Goal: Task Accomplishment & Management: Manage account settings

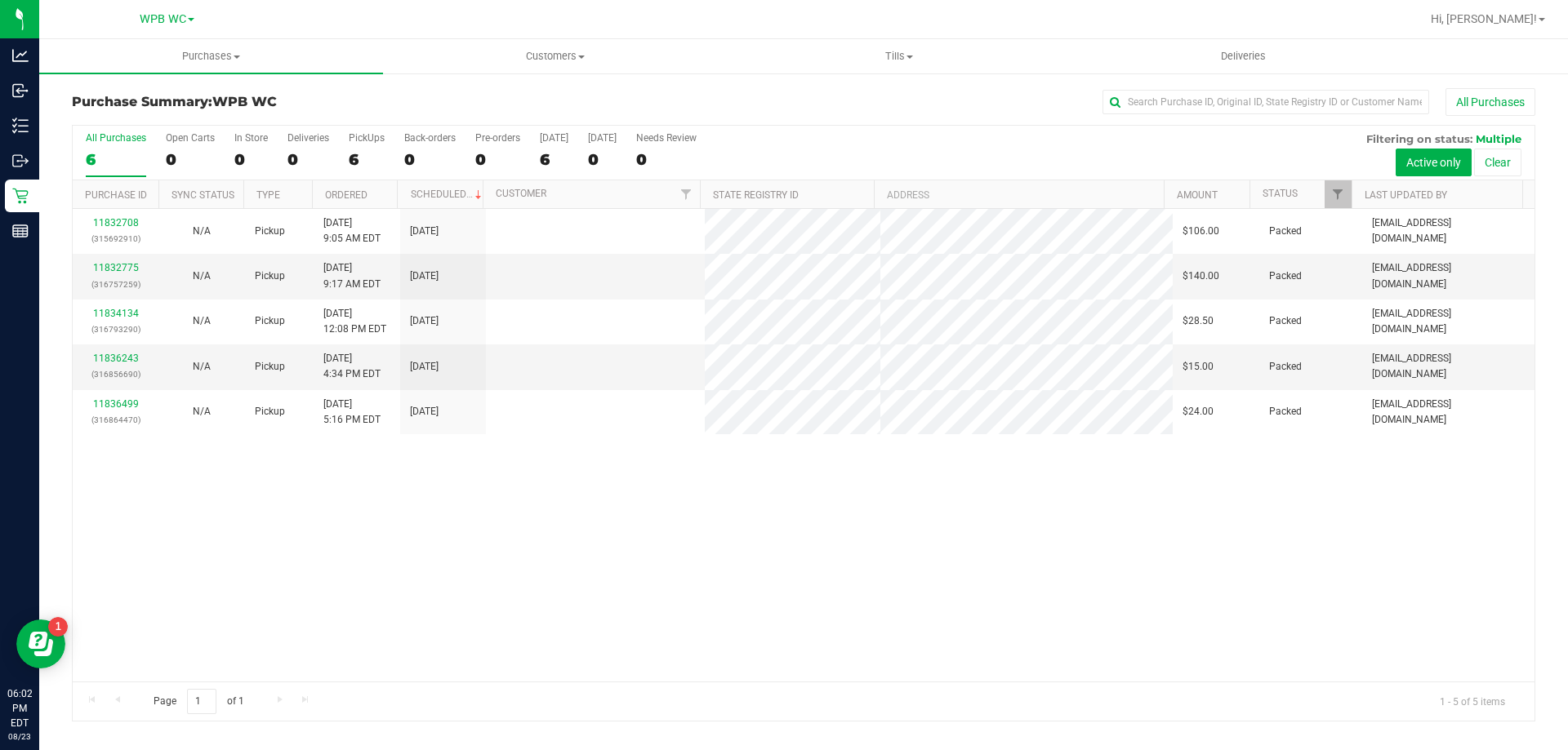
click at [339, 570] on div "11832708 (315692910) N/A Pickup [DATE] 9:05 AM EDT 8/23/2025 $106.00 Packed [EM…" at bounding box center [803, 445] width 1462 height 473
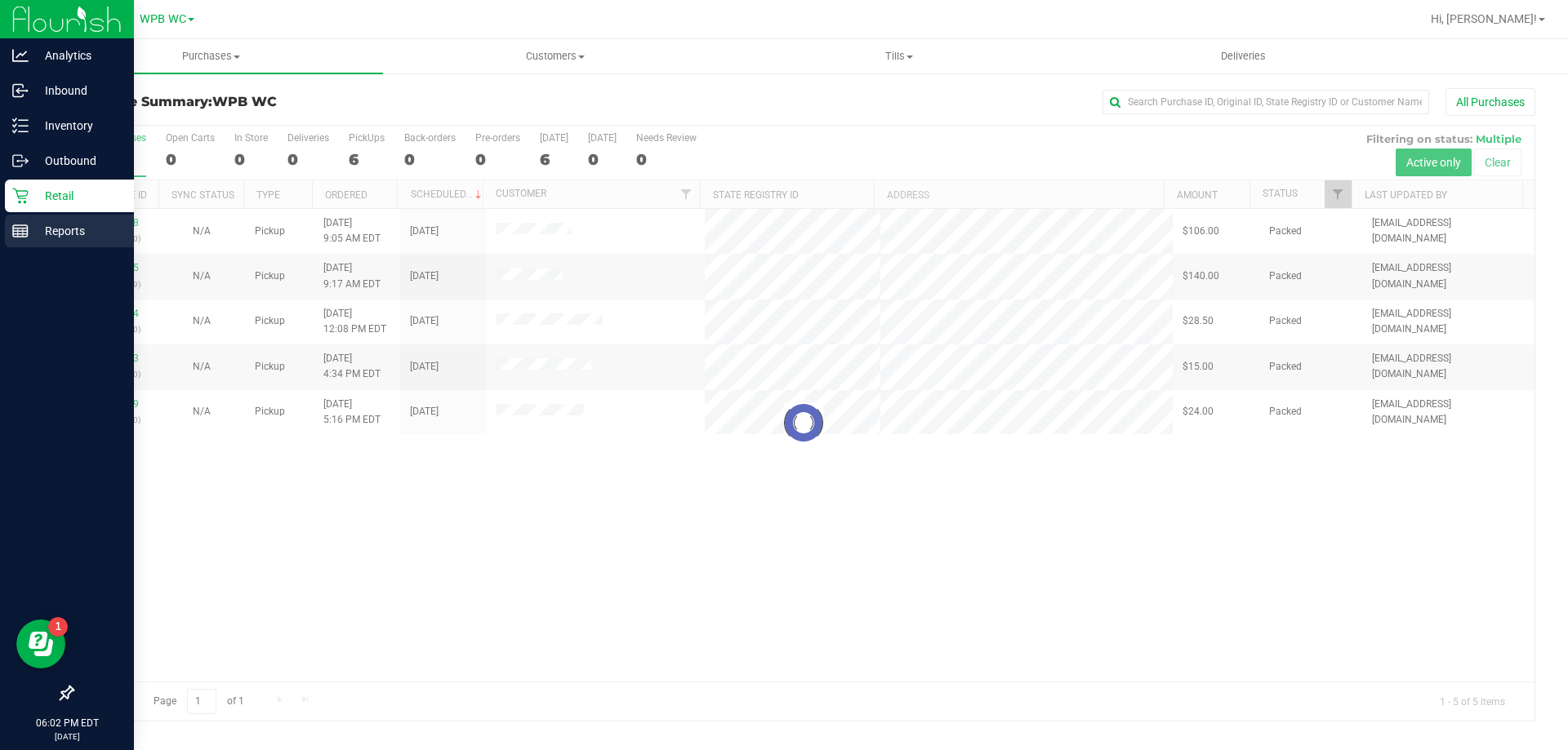
click at [64, 248] on link "Reports" at bounding box center [67, 232] width 134 height 35
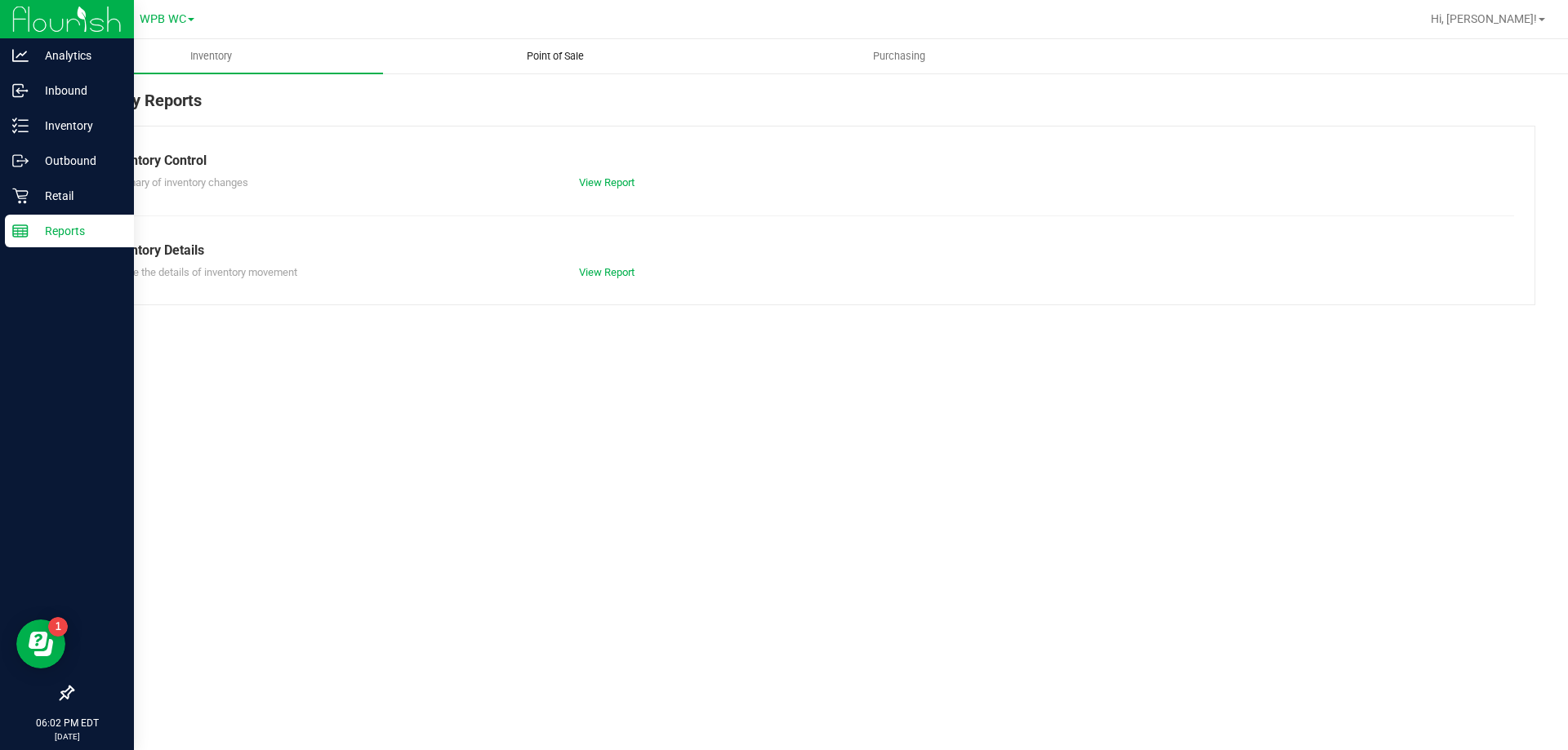
click at [537, 46] on uib-tab-heading "Point of Sale" at bounding box center [554, 55] width 342 height 32
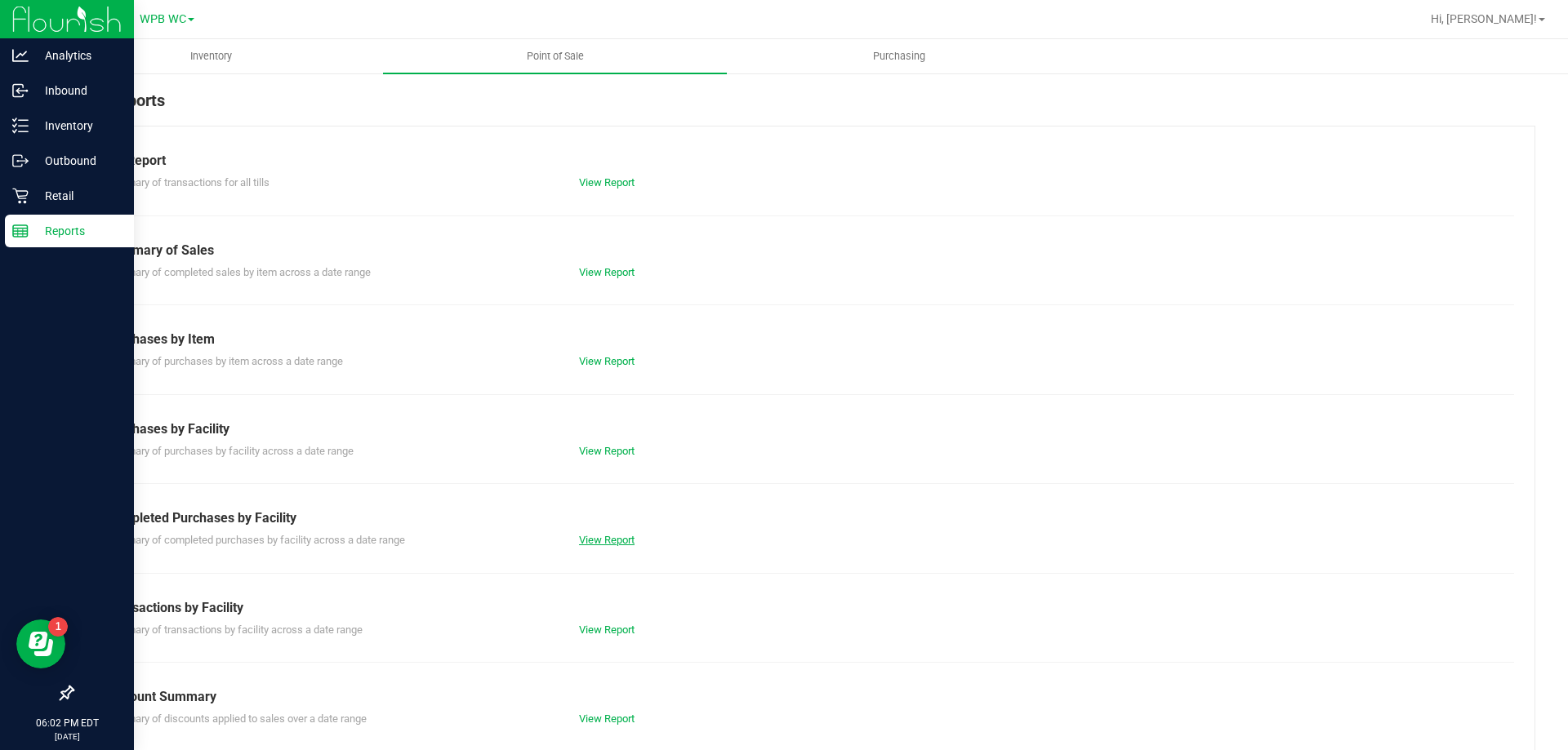
click at [596, 541] on link "View Report" at bounding box center [606, 540] width 55 height 12
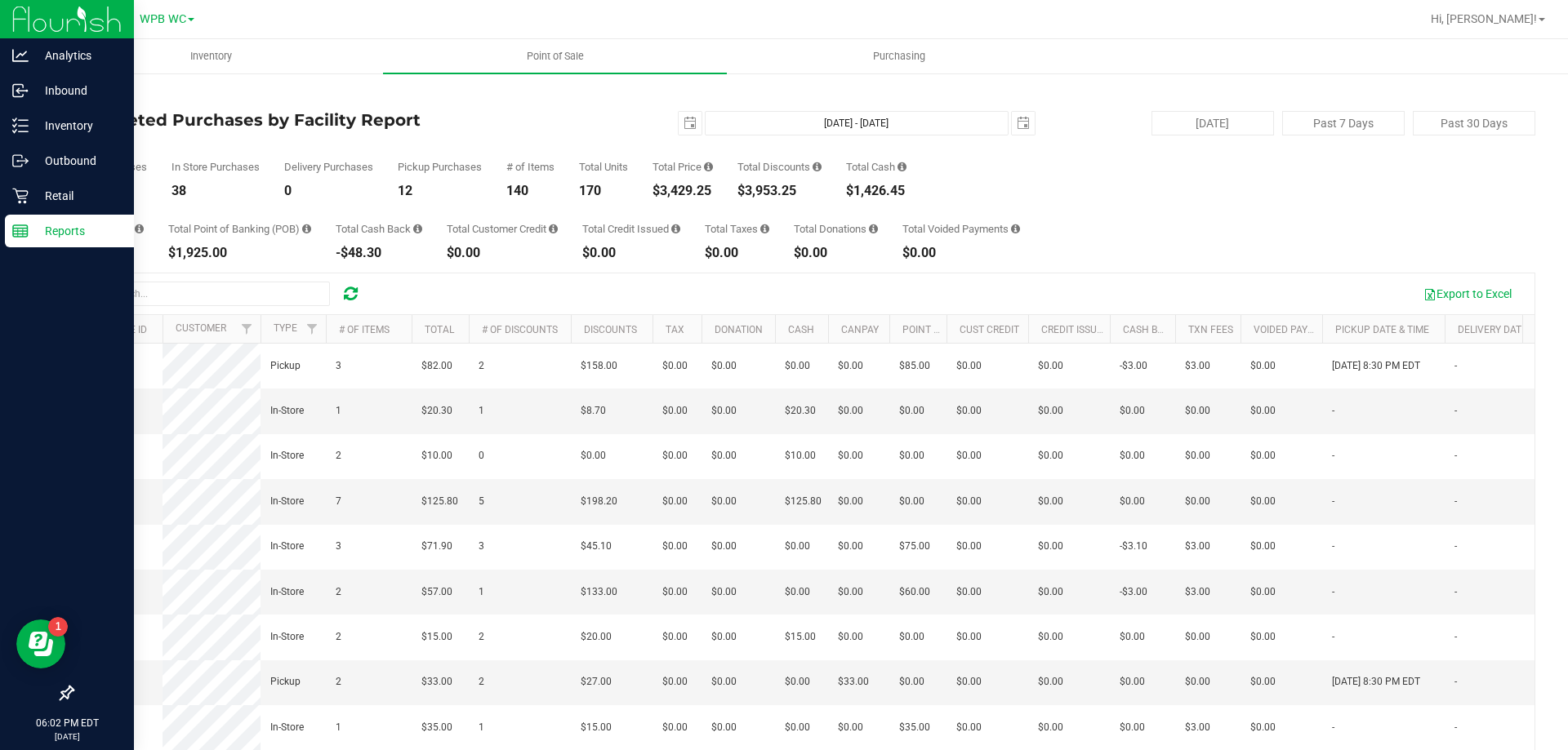
drag, startPoint x: 716, startPoint y: 190, endPoint x: 663, endPoint y: 185, distance: 53.2
click at [663, 185] on div "$3,429.25" at bounding box center [683, 191] width 60 height 13
copy div "3,429.25"
click at [24, 189] on icon at bounding box center [21, 196] width 17 height 17
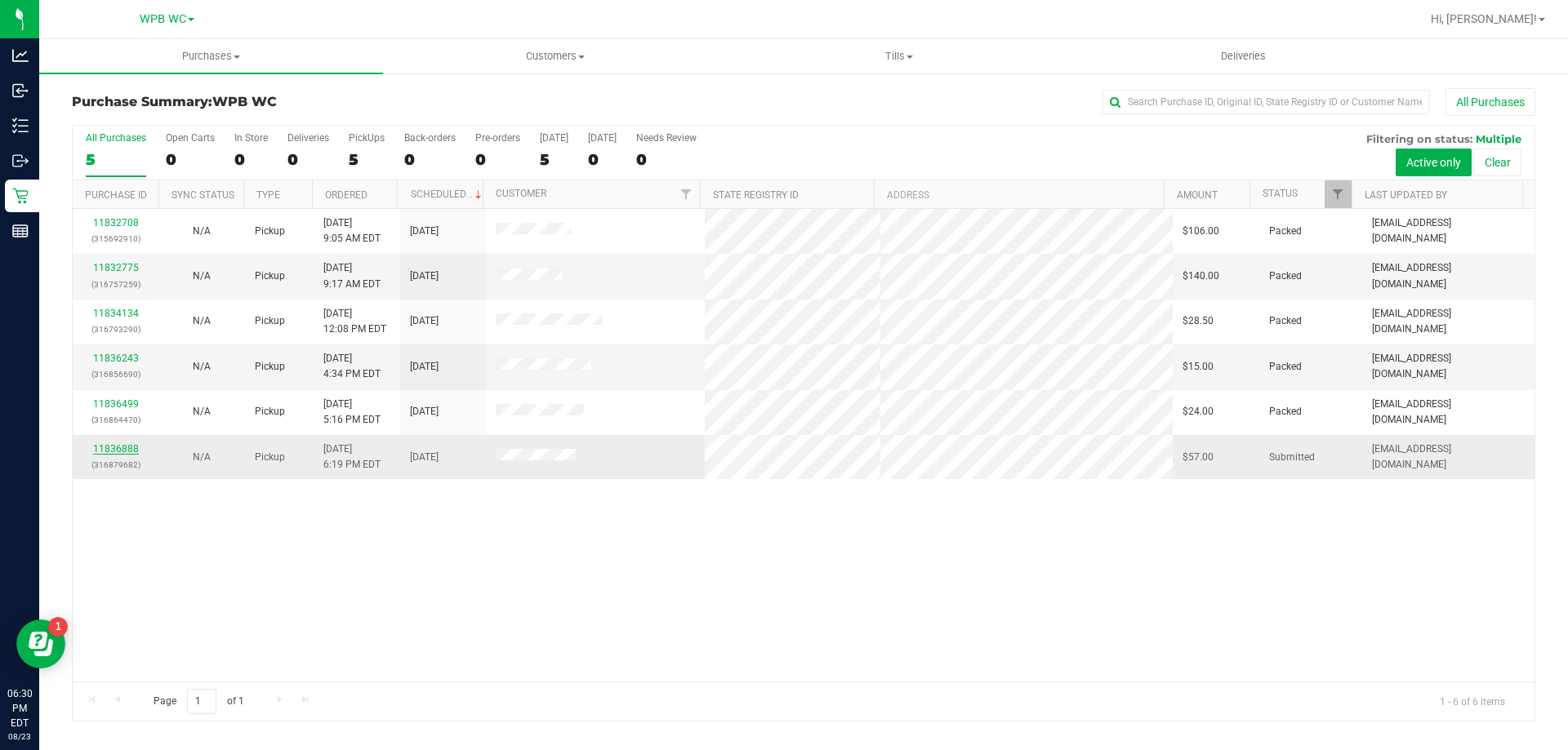
click at [121, 452] on link "11836888" at bounding box center [115, 449] width 46 height 12
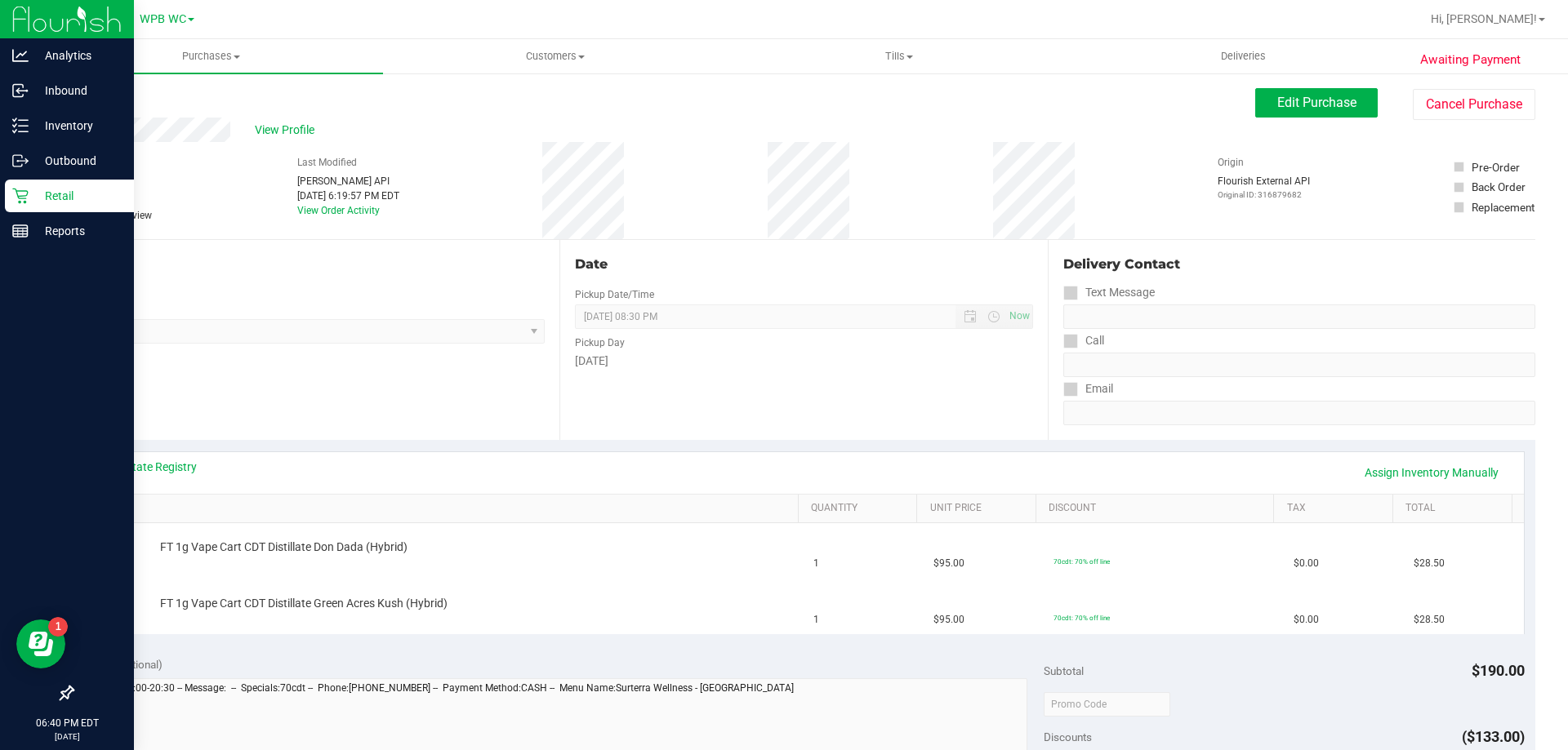
click at [20, 192] on icon at bounding box center [21, 196] width 17 height 17
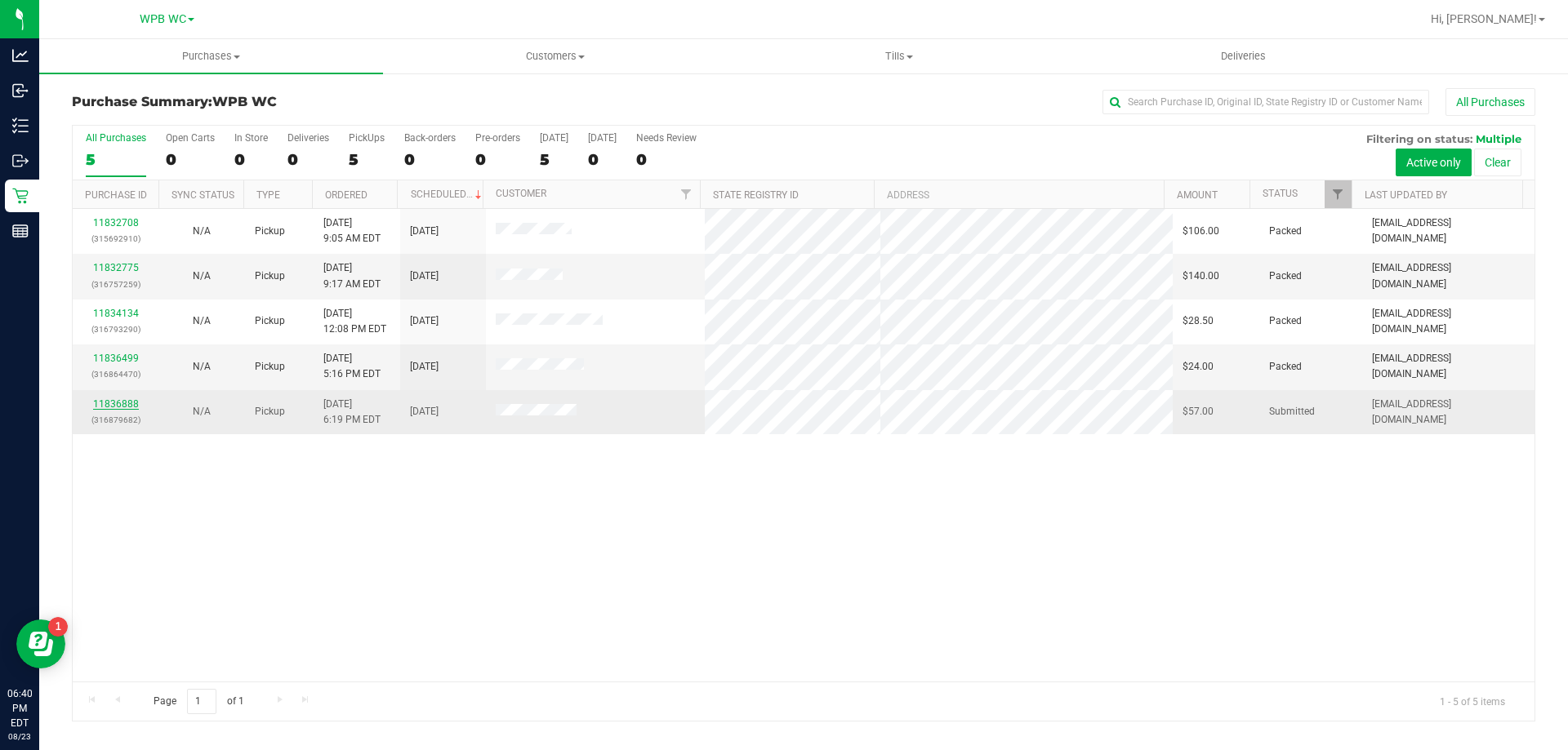
click at [101, 401] on link "11836888" at bounding box center [115, 404] width 46 height 12
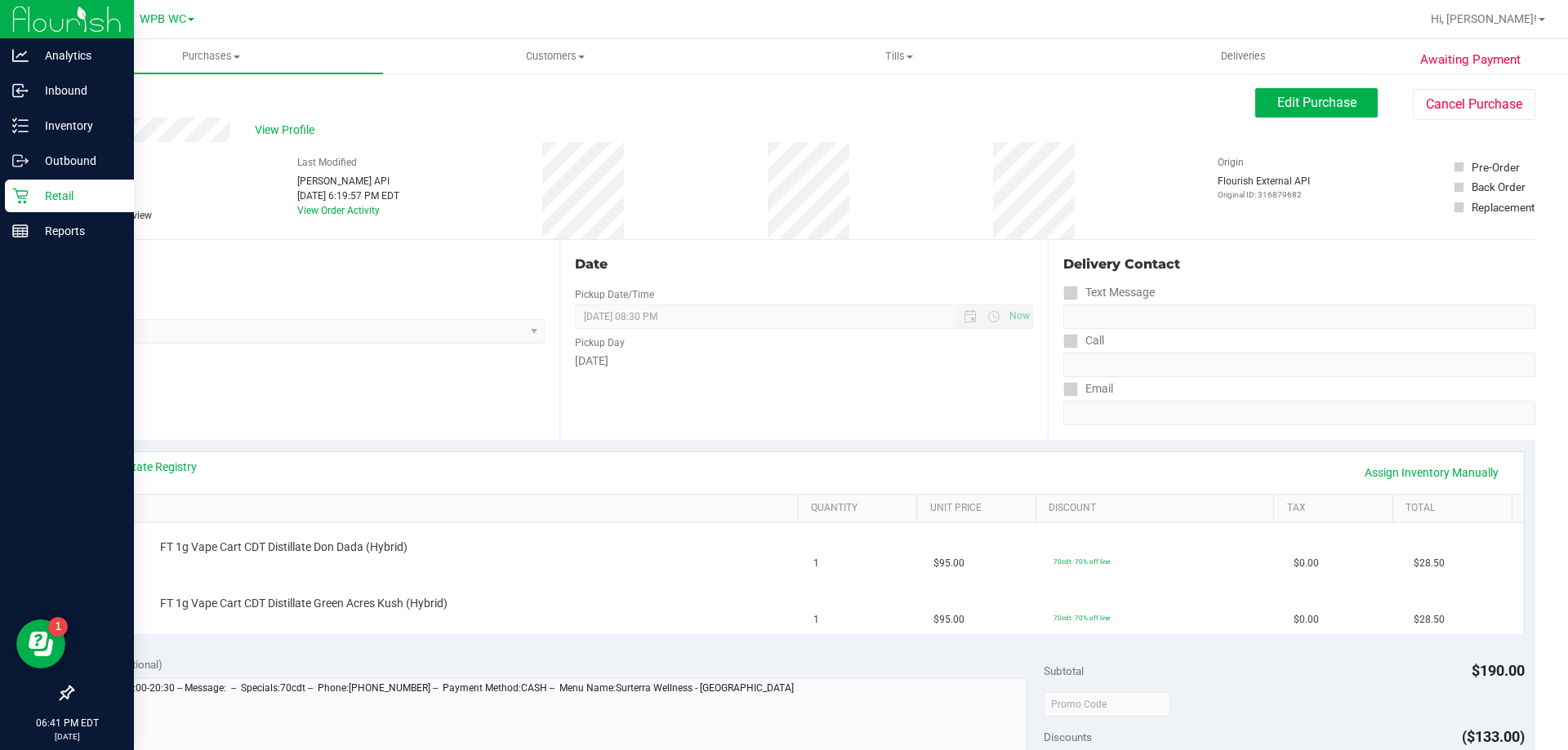
click at [36, 204] on p "Retail" at bounding box center [78, 196] width 98 height 20
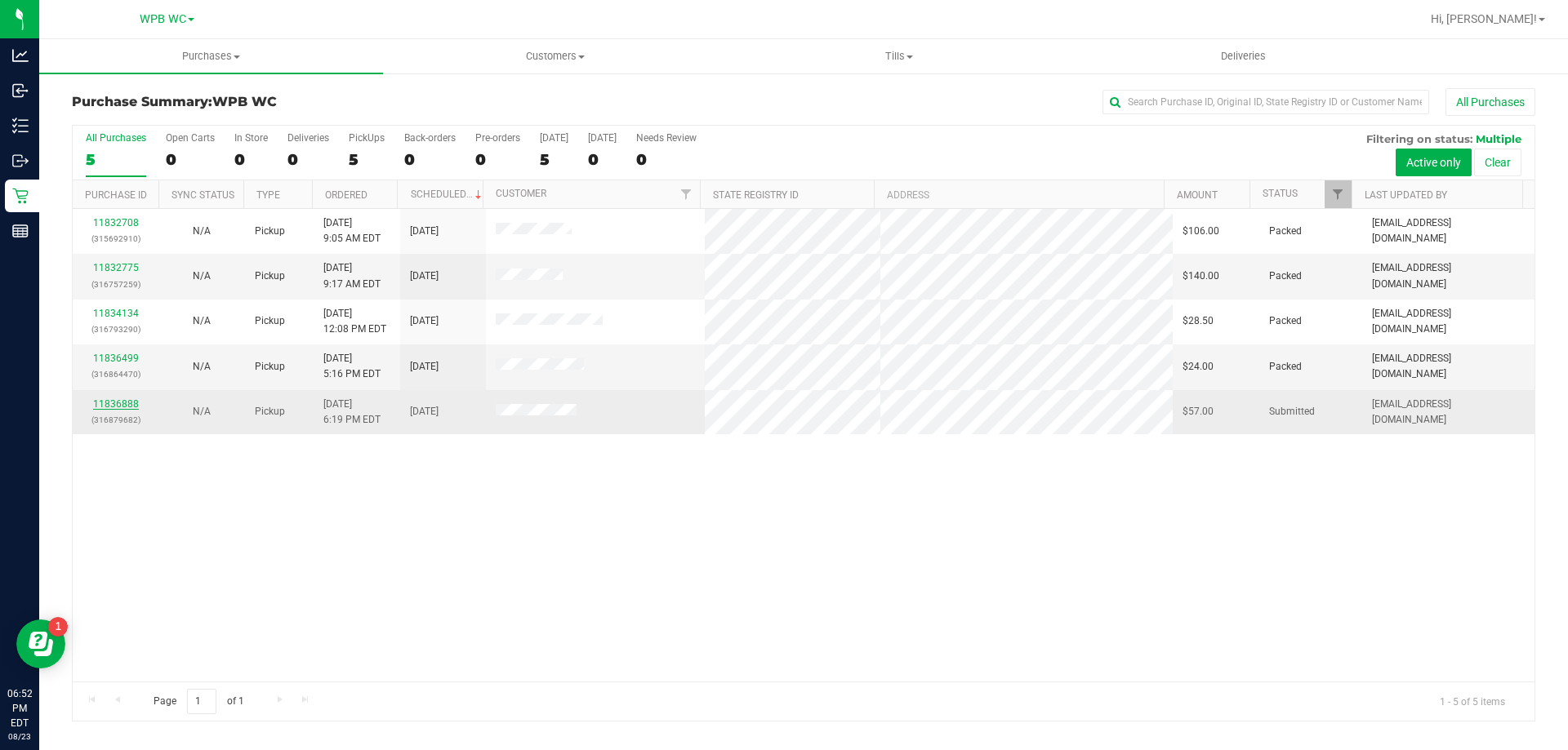
click at [117, 399] on link "11836888" at bounding box center [115, 404] width 46 height 12
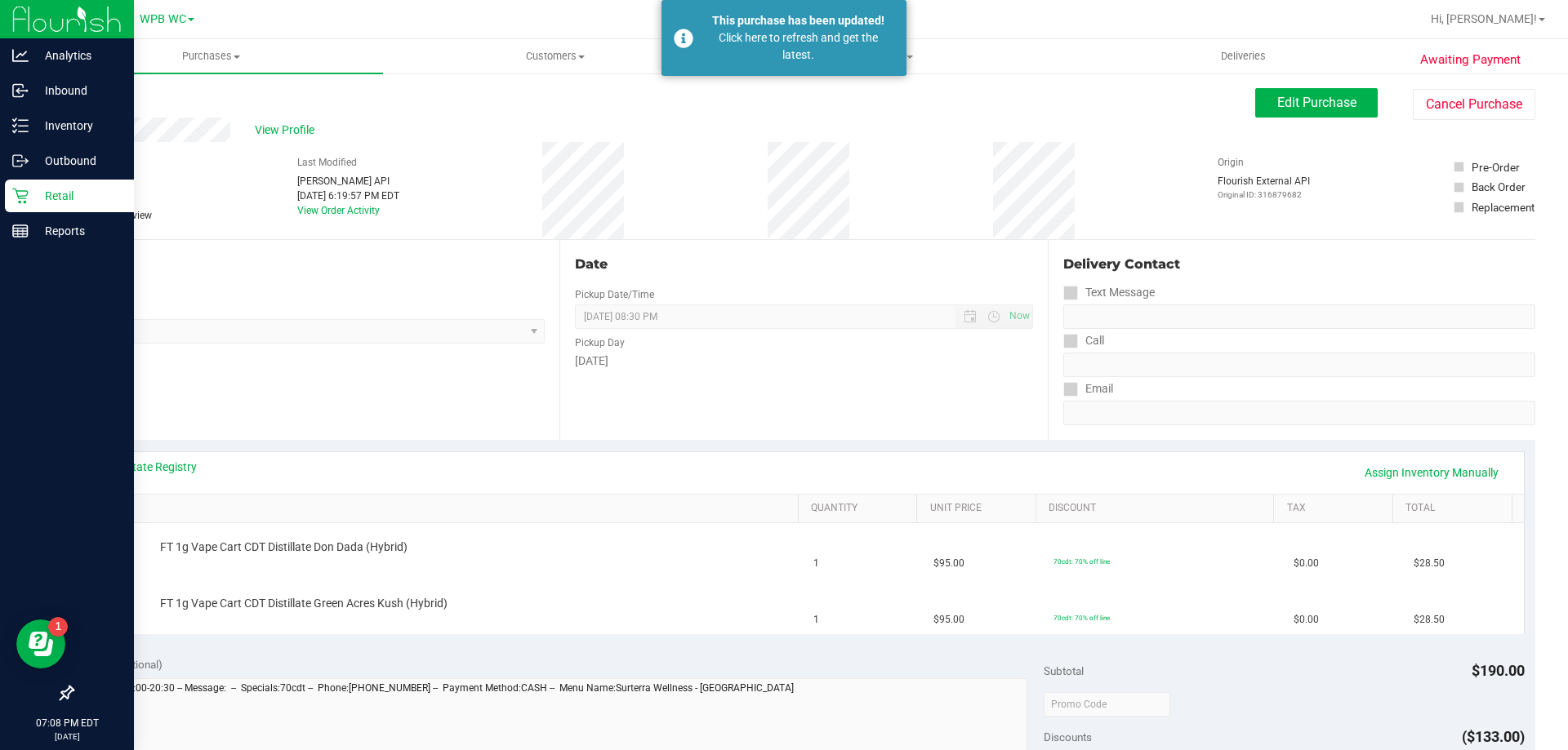
click at [33, 206] on div "Retail" at bounding box center [70, 195] width 129 height 32
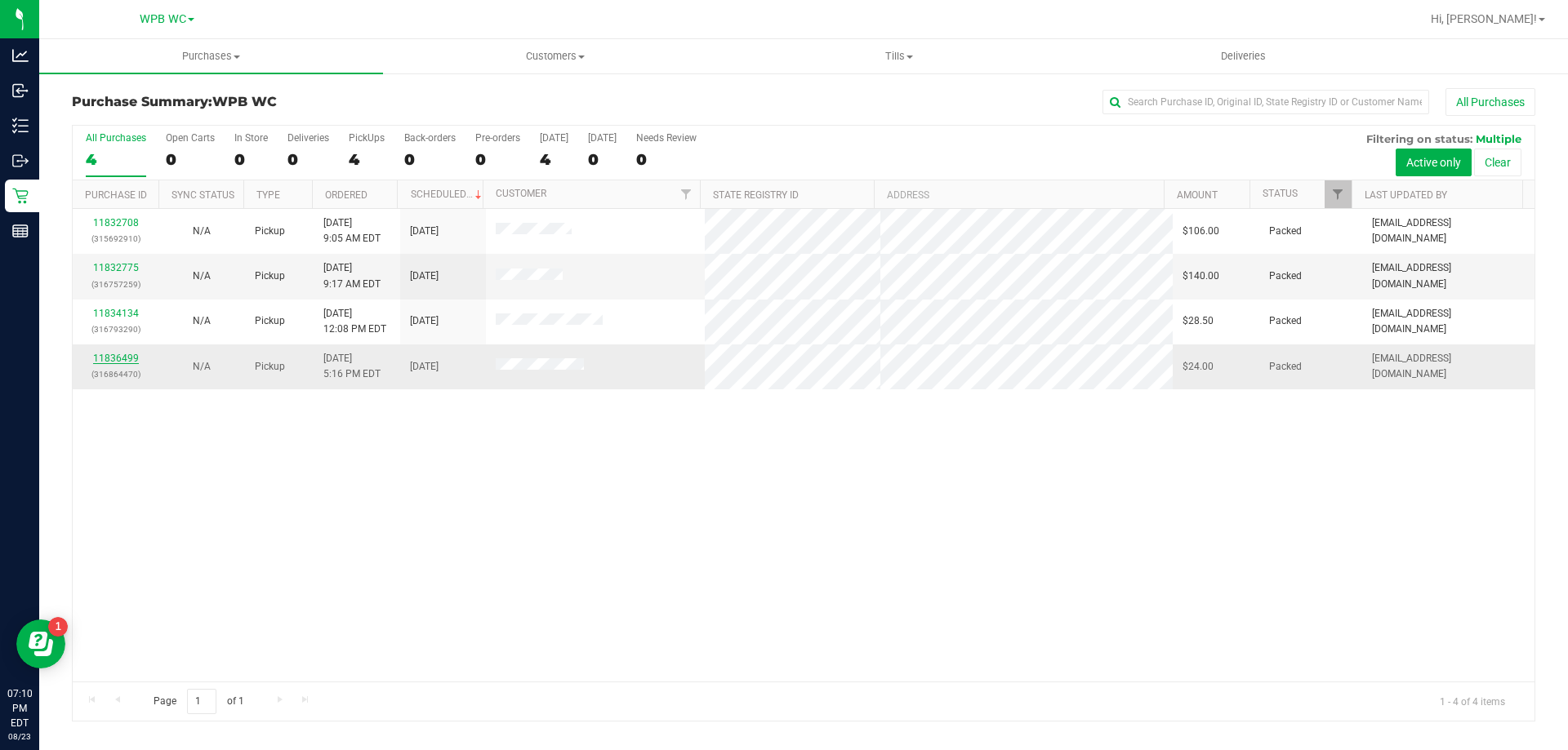
click at [121, 357] on link "11836499" at bounding box center [115, 358] width 46 height 12
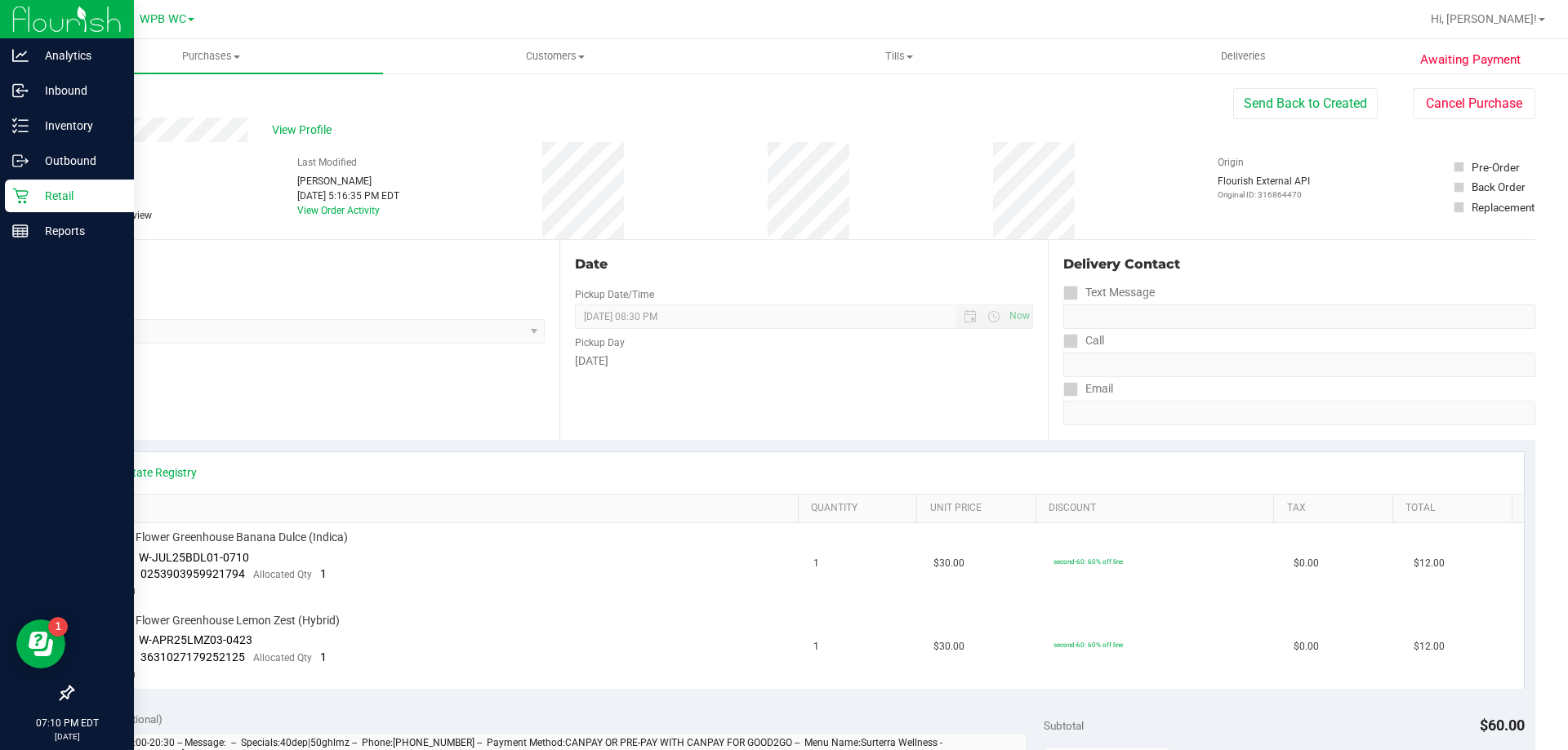
click at [31, 197] on p "Retail" at bounding box center [78, 196] width 98 height 20
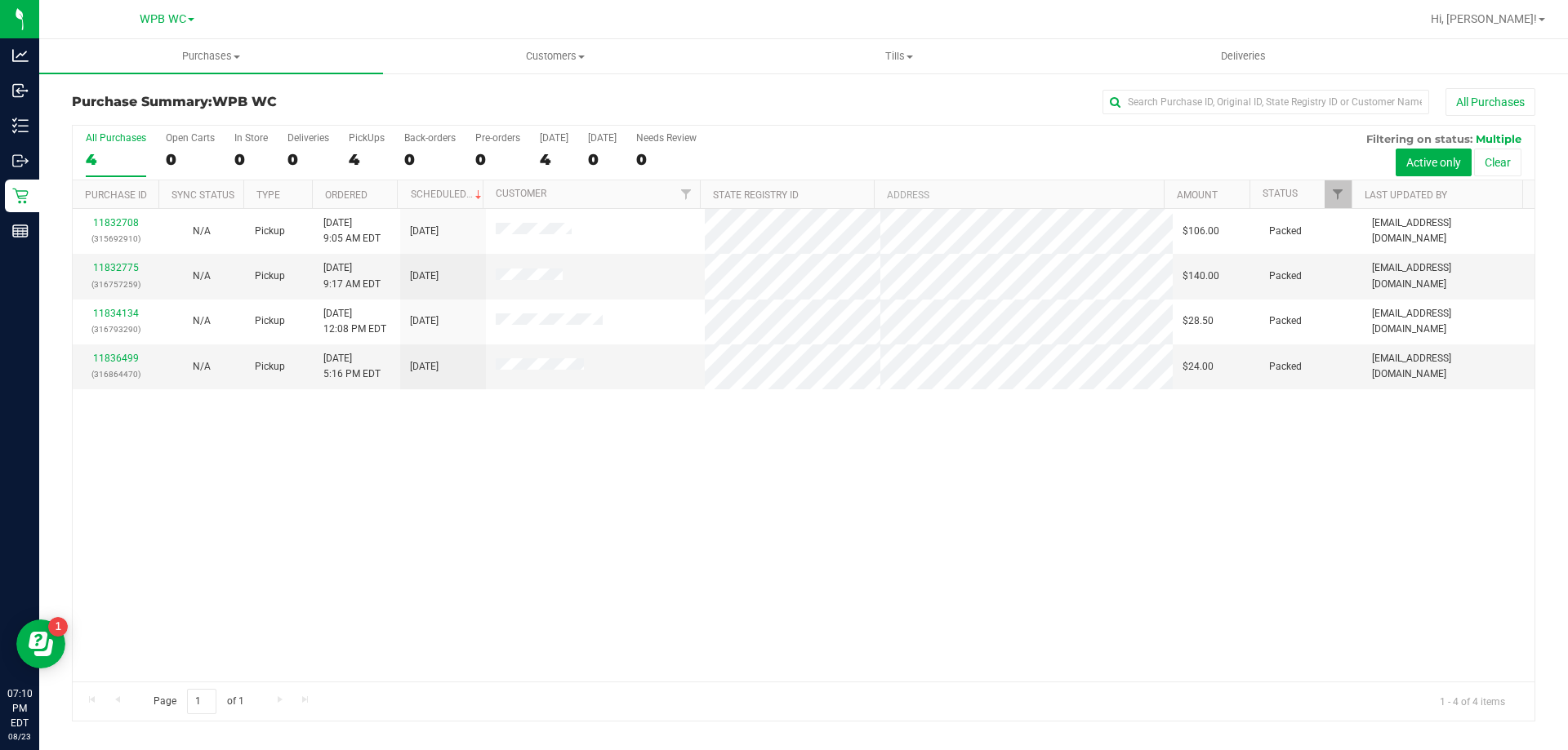
drag, startPoint x: 462, startPoint y: 469, endPoint x: 450, endPoint y: 474, distance: 13.0
click at [452, 473] on div "11832708 (315692910) N/A Pickup [DATE] 9:05 AM EDT 8/23/2025 $106.00 Packed [EM…" at bounding box center [803, 445] width 1462 height 473
click at [380, 477] on div "11832708 (315692910) N/A Pickup [DATE] 9:05 AM EDT 8/23/2025 $106.00 Packed [EM…" at bounding box center [803, 445] width 1462 height 473
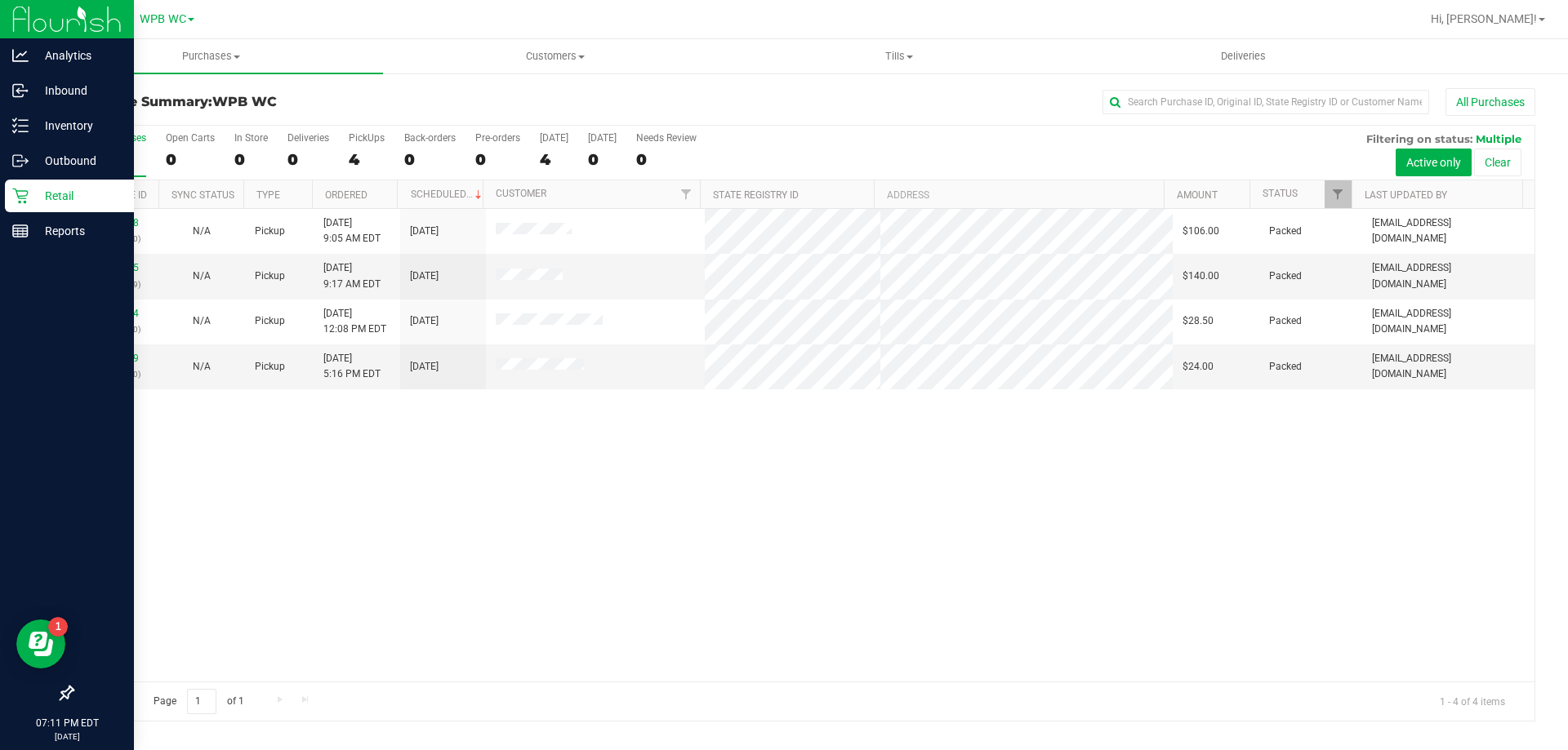
click at [38, 204] on p "Retail" at bounding box center [78, 196] width 98 height 20
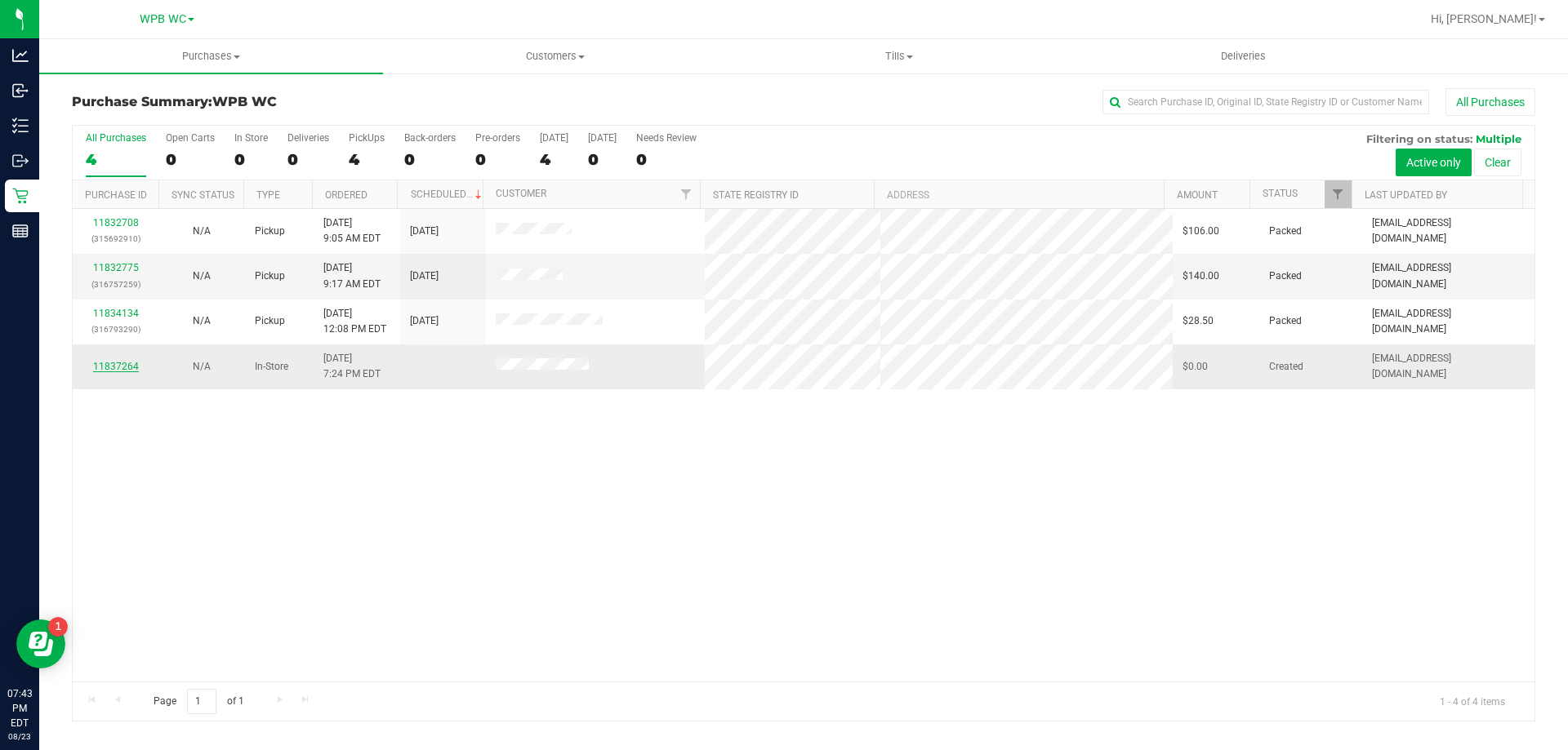
click at [128, 368] on link "11837264" at bounding box center [115, 367] width 46 height 12
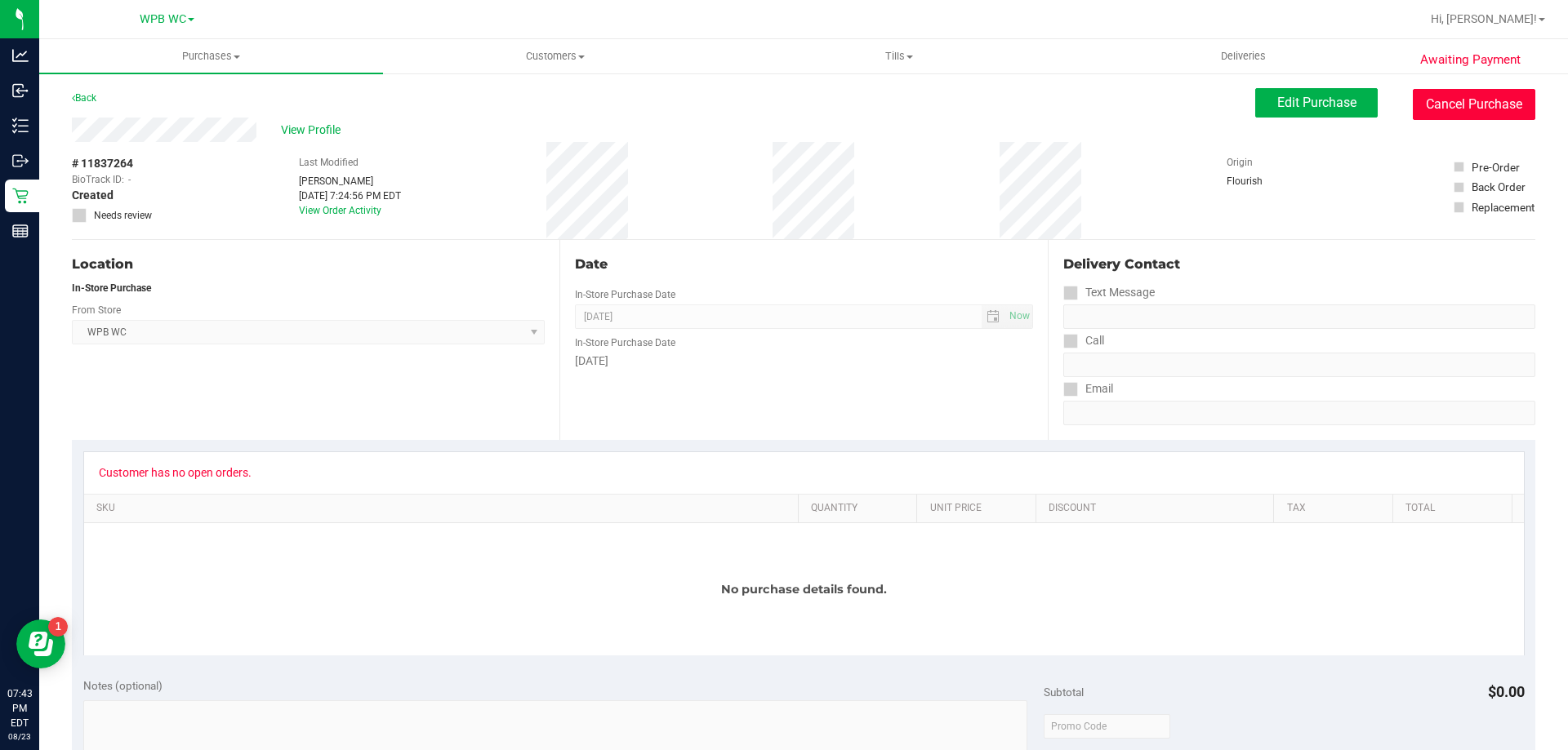
click at [1490, 89] on button "Cancel Purchase" at bounding box center [1474, 103] width 123 height 31
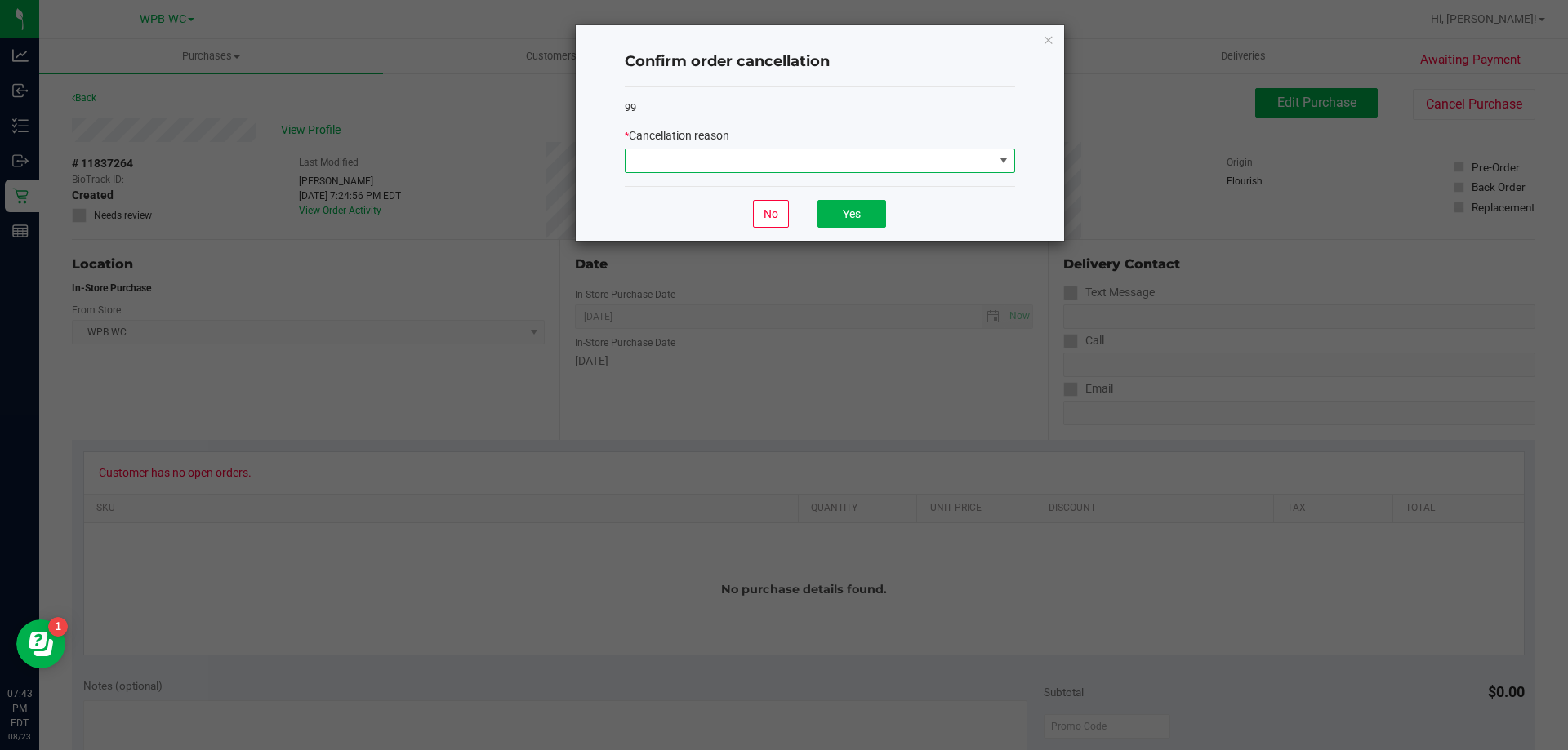
click at [840, 161] on span at bounding box center [809, 161] width 369 height 23
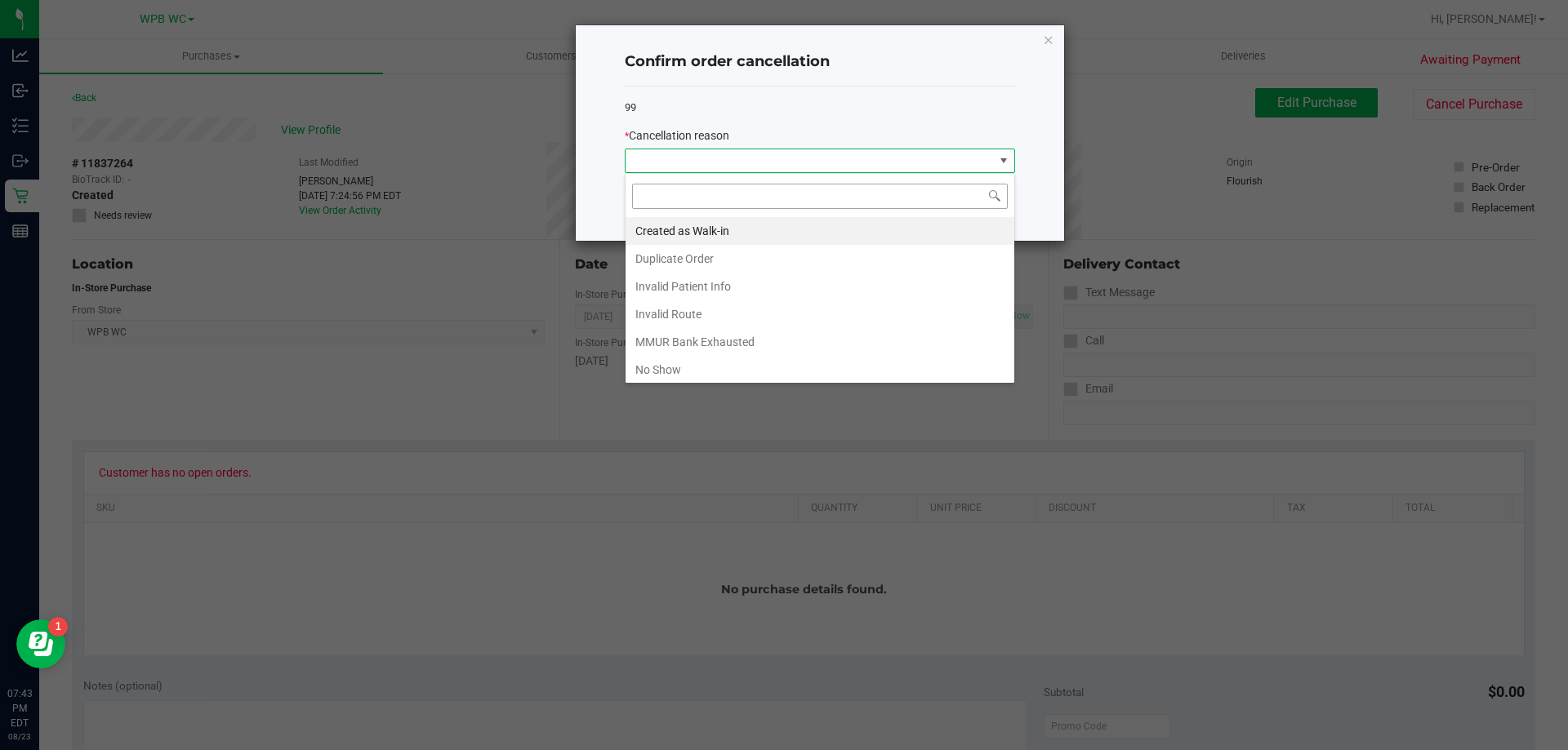
scroll to position [25, 390]
click at [719, 347] on li "MMUR Bank Exhausted" at bounding box center [819, 342] width 388 height 28
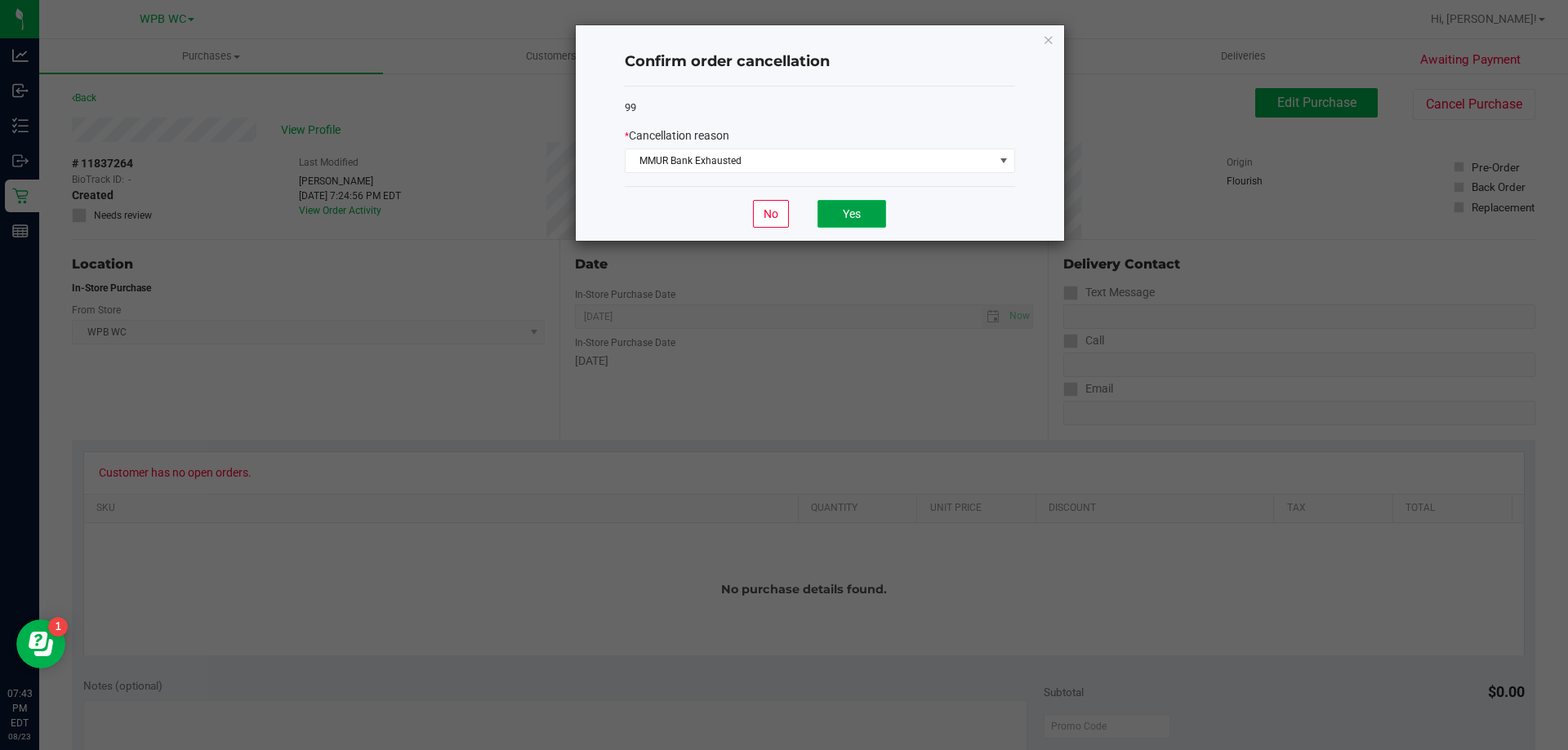
click at [839, 210] on button "Yes" at bounding box center [852, 214] width 69 height 28
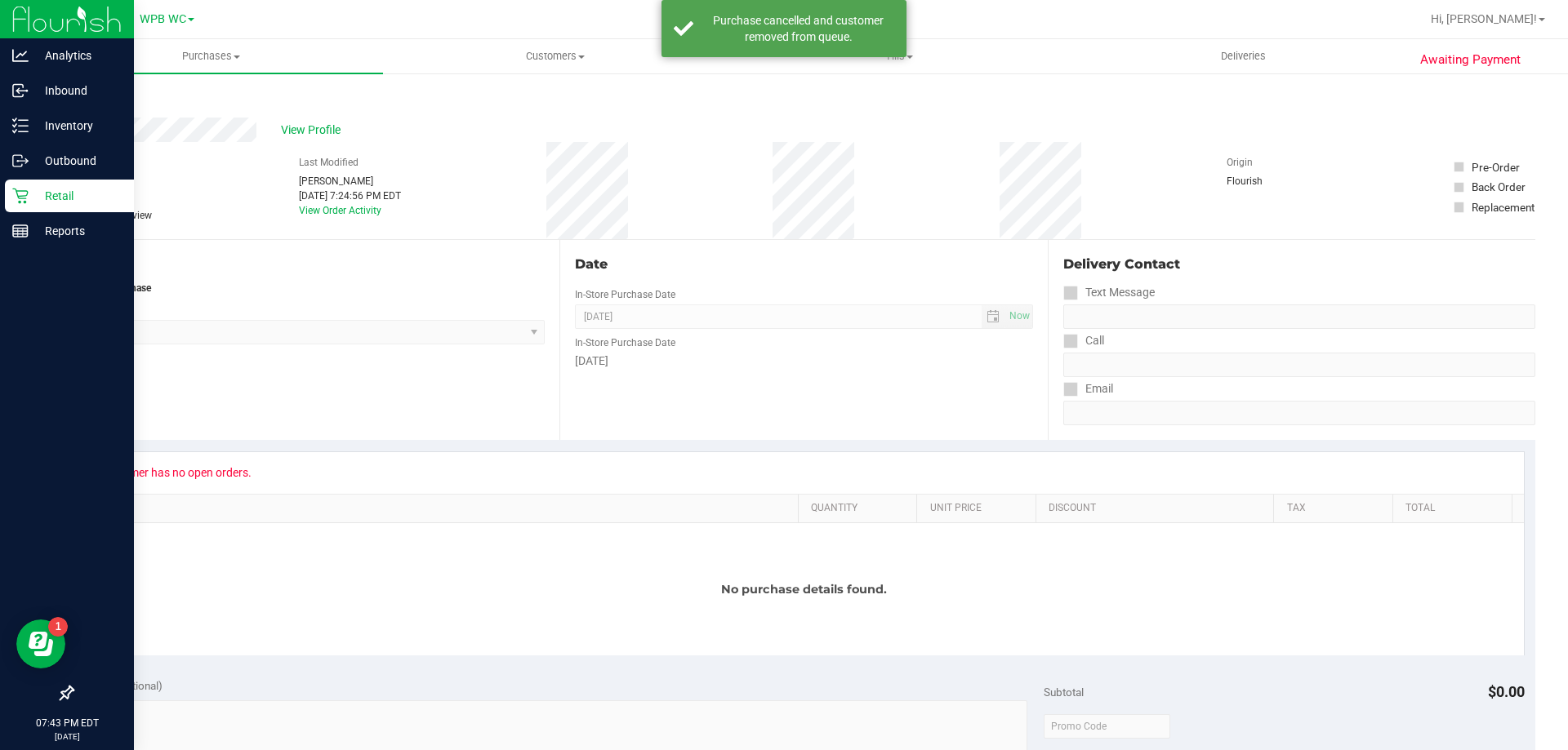
click at [29, 192] on p "Retail" at bounding box center [78, 196] width 98 height 20
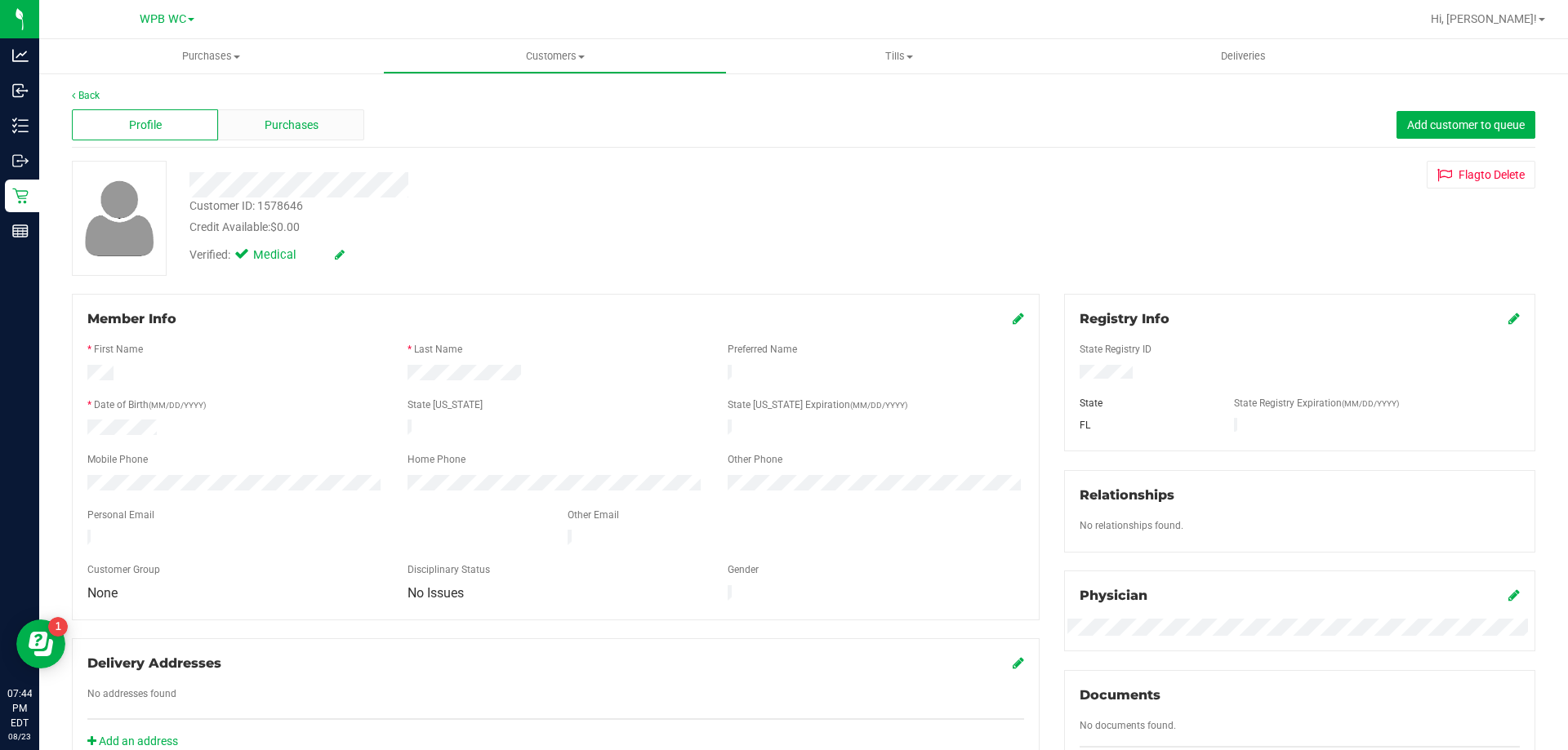
click at [307, 118] on span "Purchases" at bounding box center [291, 125] width 54 height 17
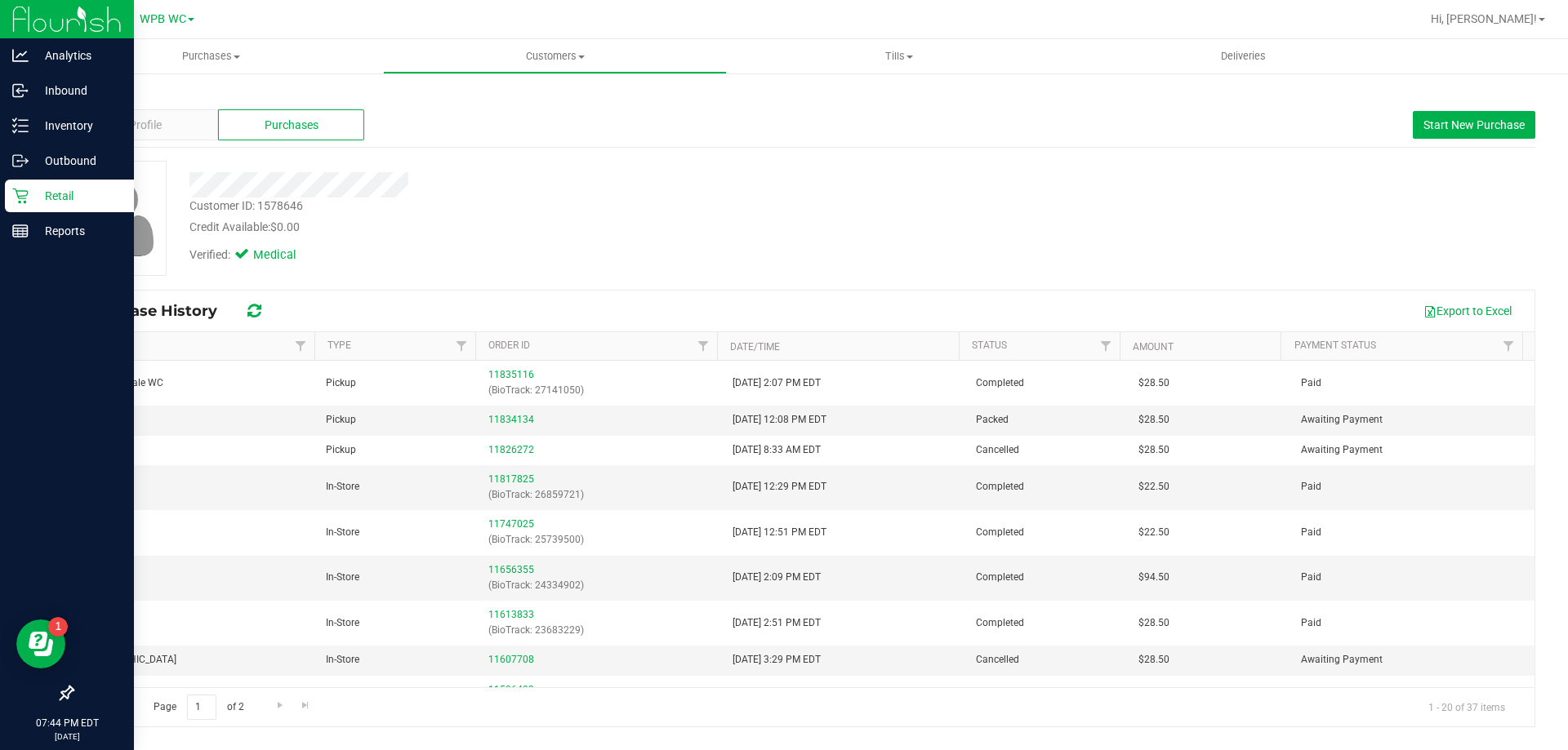
click at [34, 200] on p "Retail" at bounding box center [78, 196] width 98 height 20
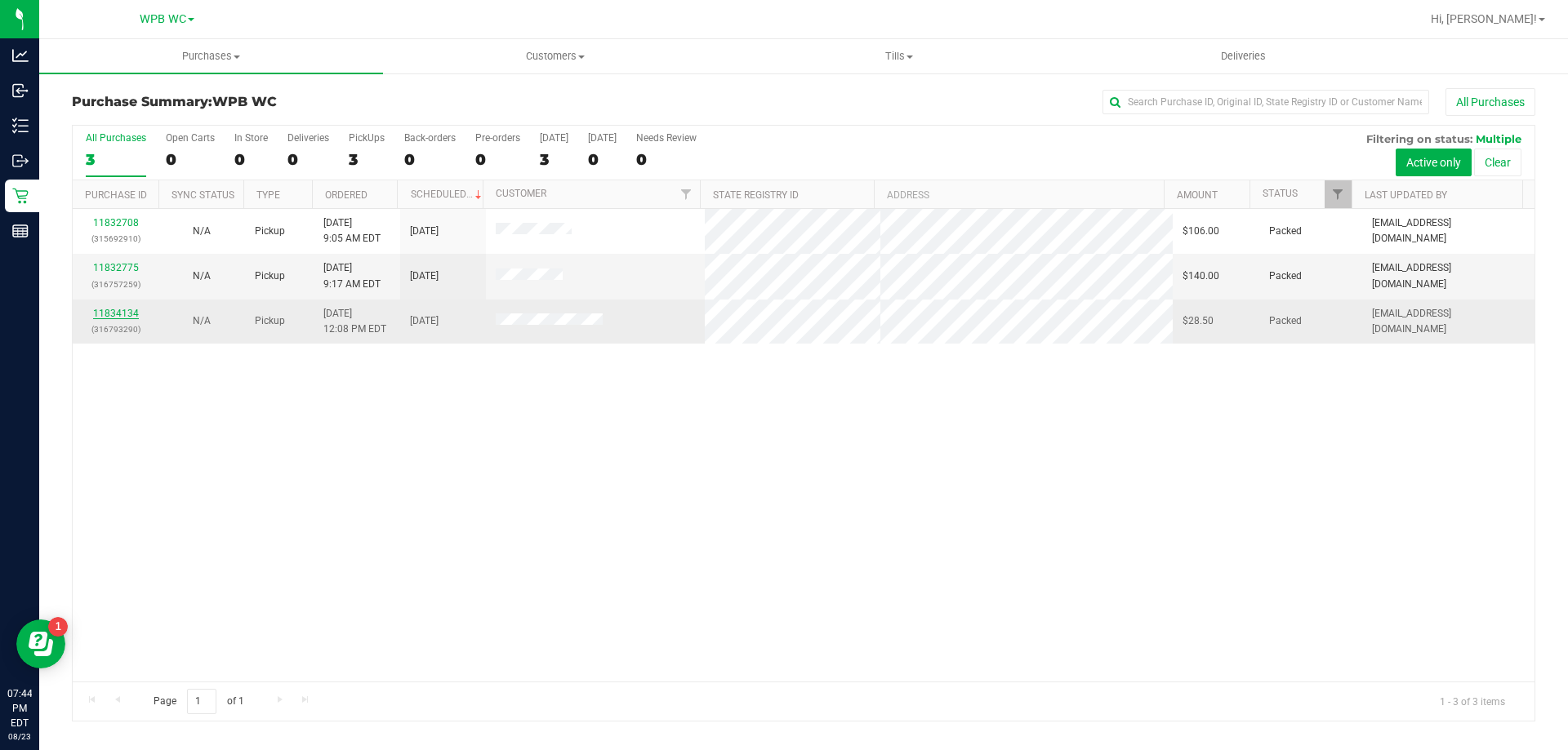
click at [113, 315] on link "11834134" at bounding box center [115, 314] width 46 height 12
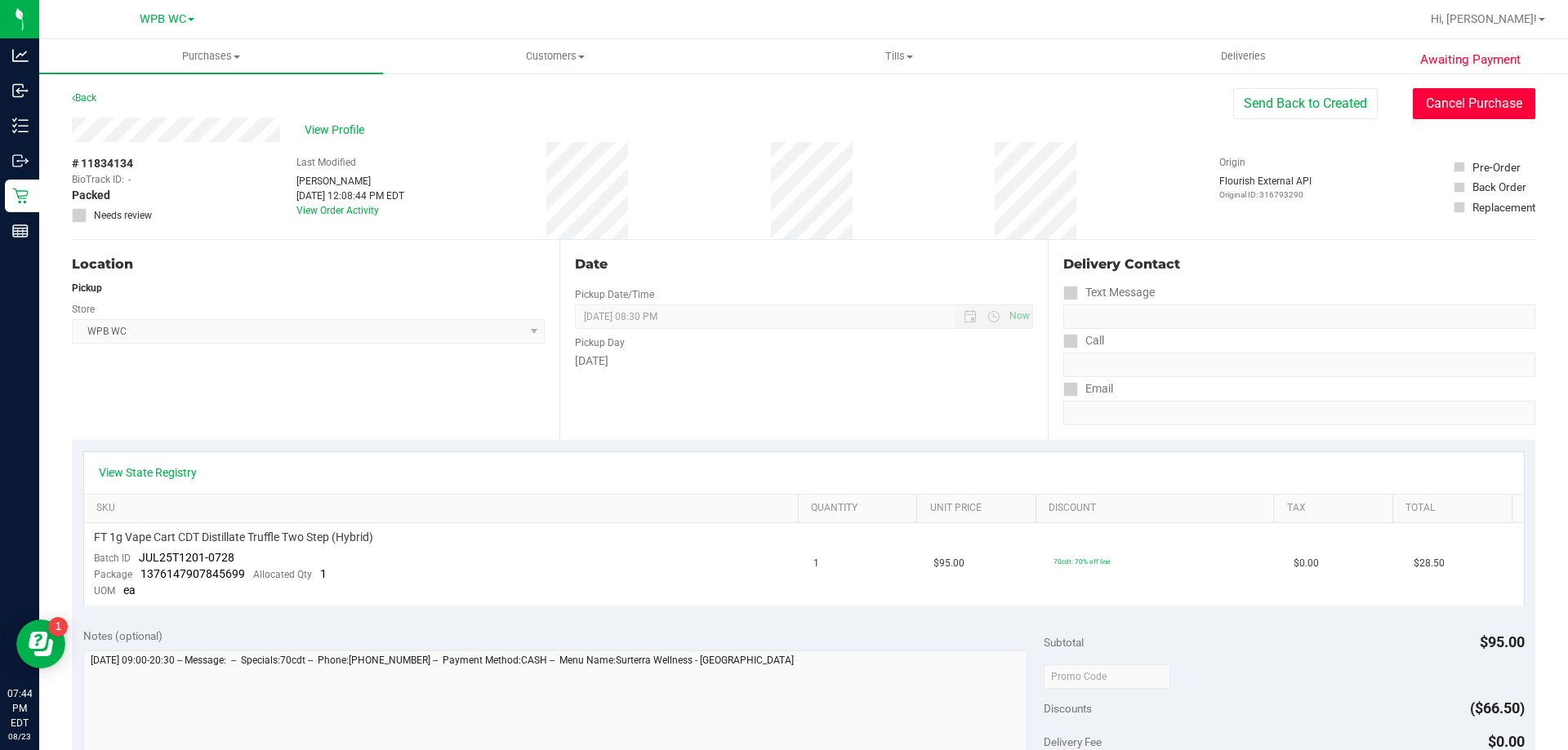
click at [1469, 113] on button "Cancel Purchase" at bounding box center [1474, 103] width 123 height 31
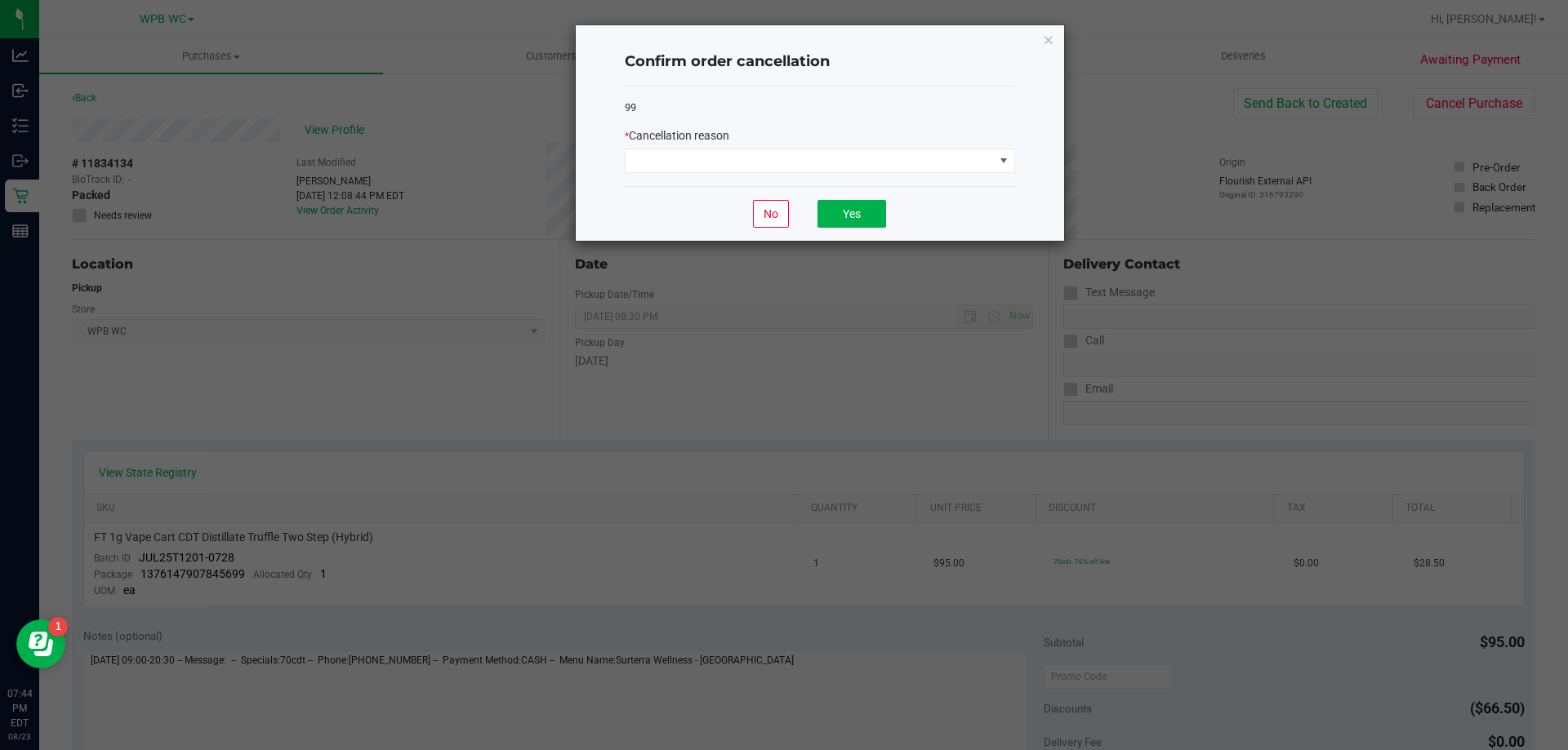
click at [770, 147] on div "* Cancellation reason" at bounding box center [819, 150] width 390 height 46
click at [762, 154] on span at bounding box center [809, 161] width 369 height 23
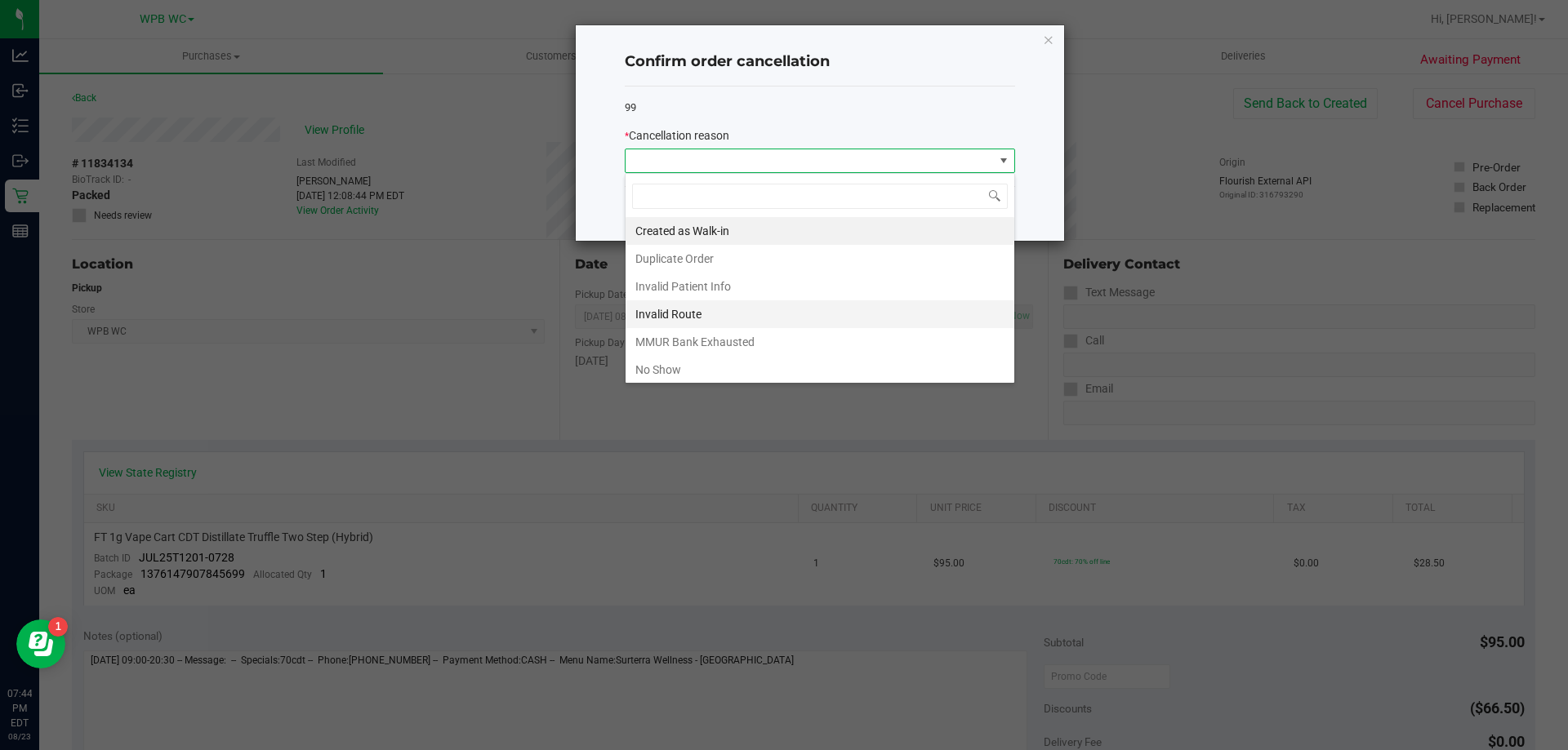
scroll to position [25, 390]
click at [676, 365] on li "No Show" at bounding box center [819, 370] width 388 height 28
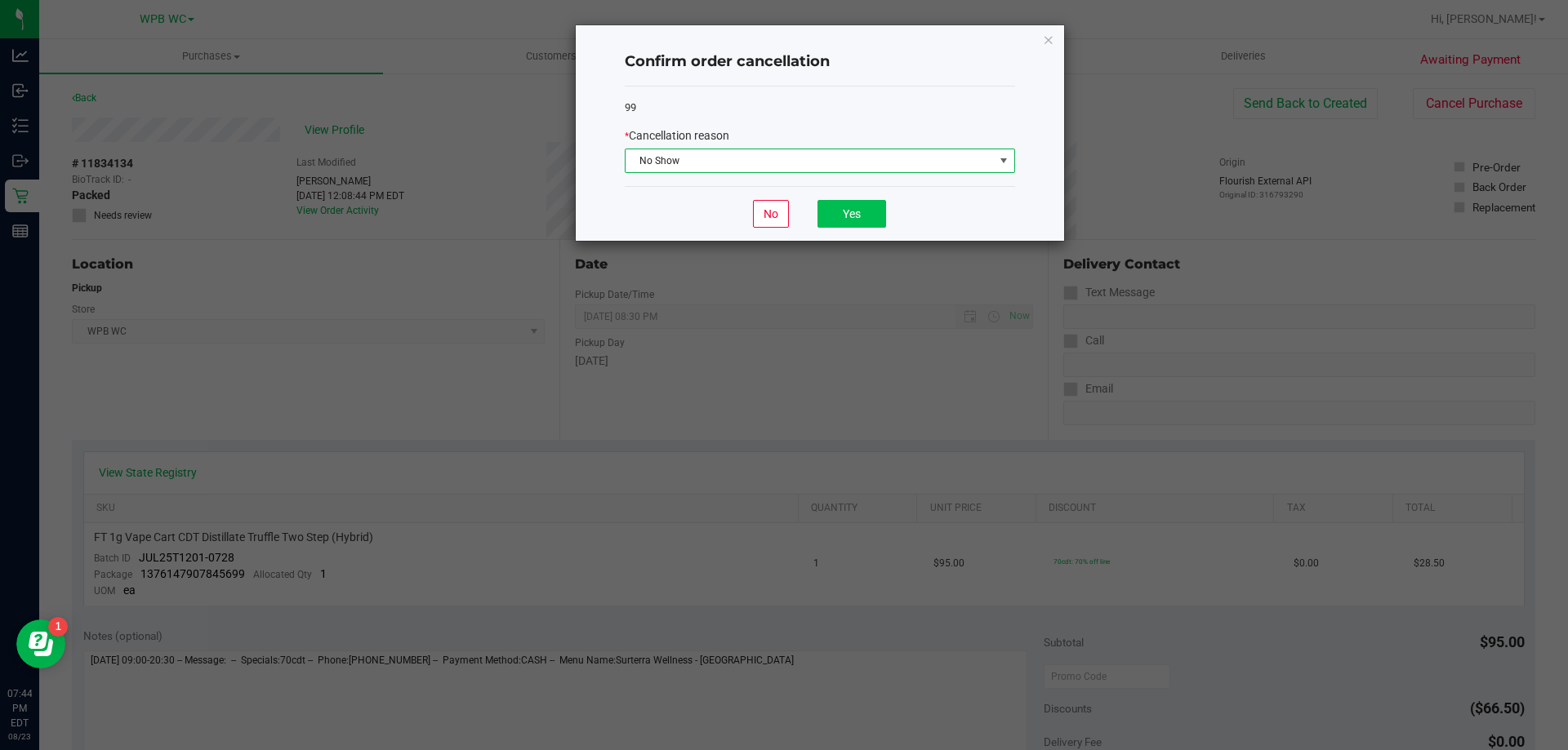
drag, startPoint x: 859, startPoint y: 196, endPoint x: 850, endPoint y: 215, distance: 21.0
click at [859, 198] on div "No Yes" at bounding box center [819, 214] width 390 height 55
click at [850, 215] on button "Yes" at bounding box center [852, 214] width 69 height 28
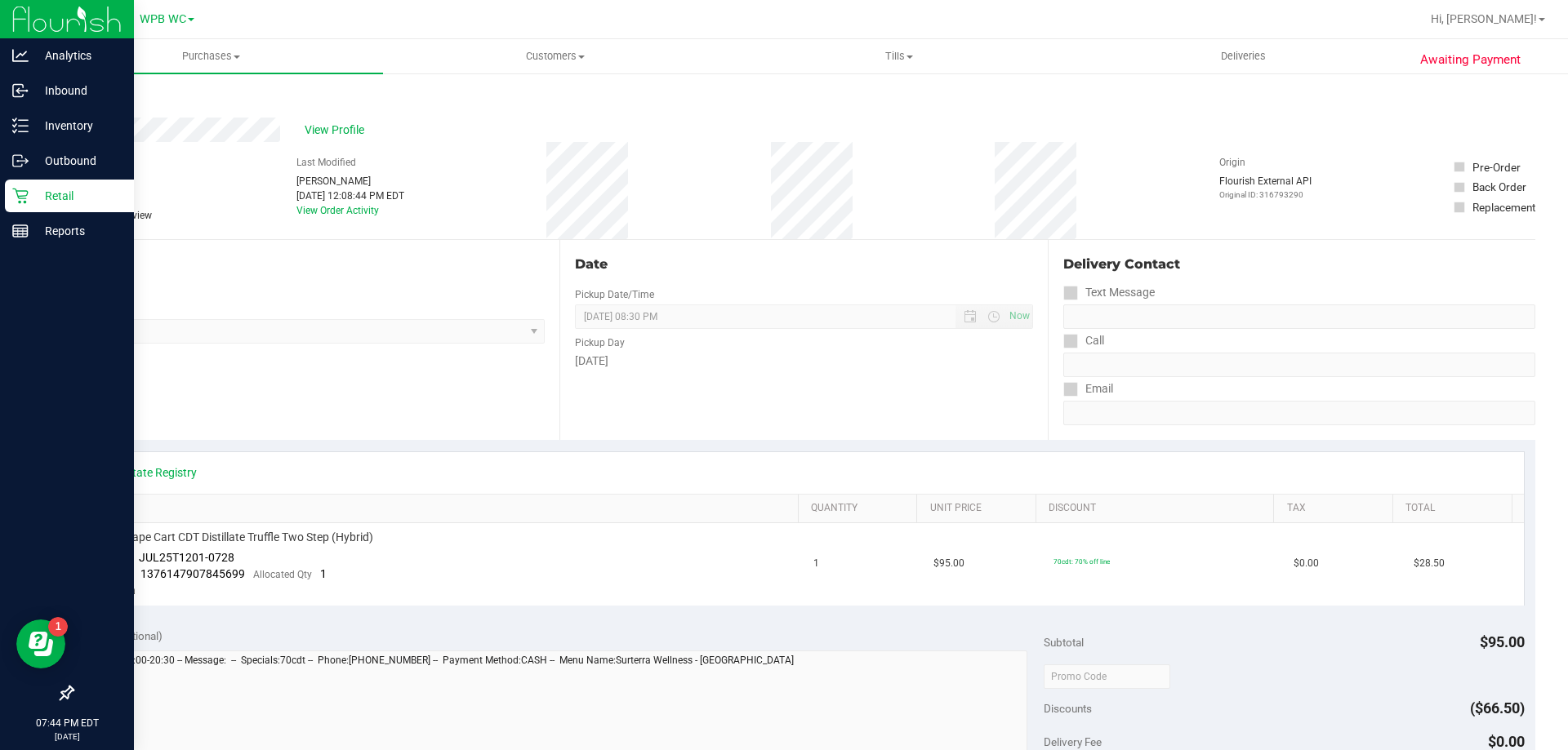
click at [30, 187] on p "Retail" at bounding box center [78, 196] width 98 height 20
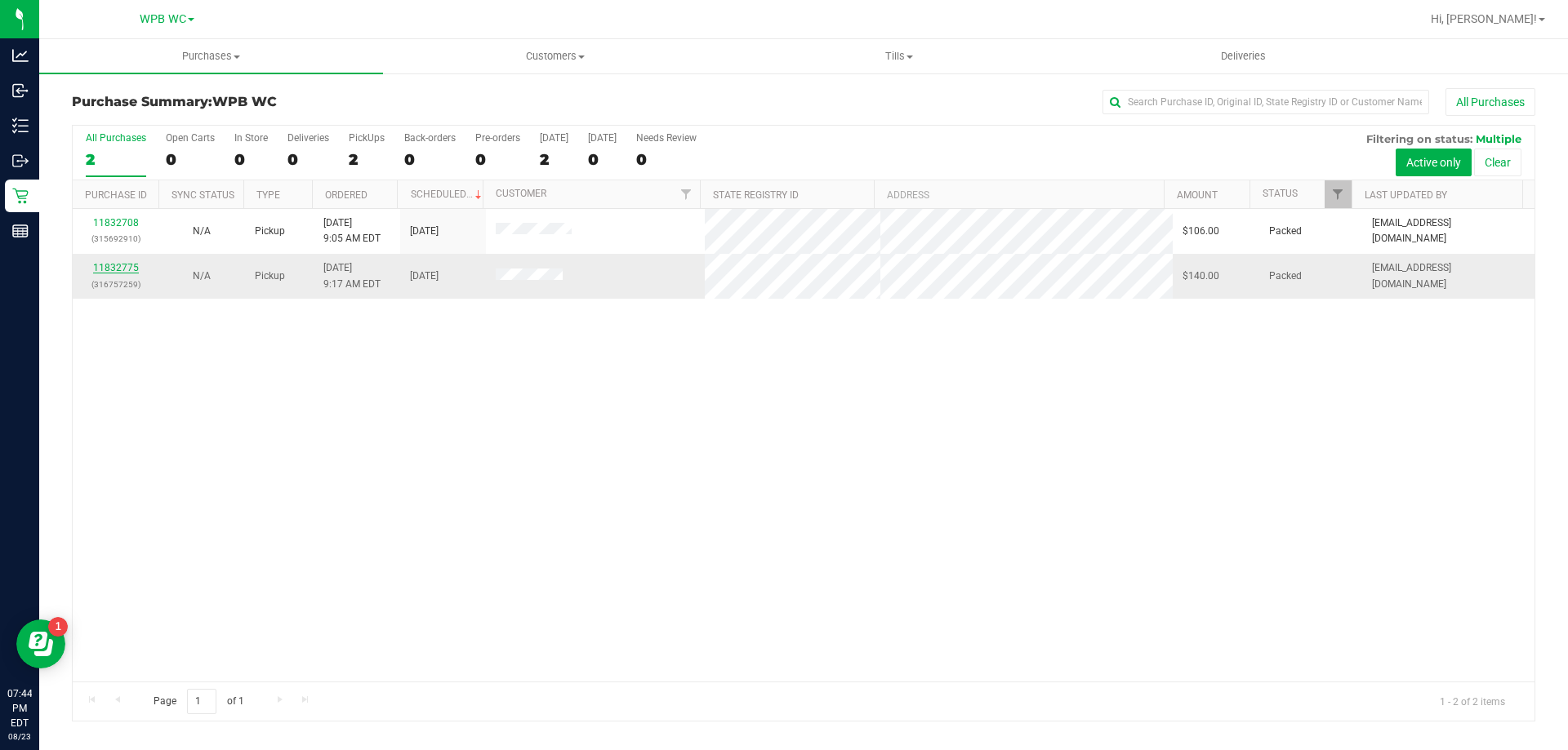
click at [126, 265] on link "11832775" at bounding box center [115, 268] width 46 height 12
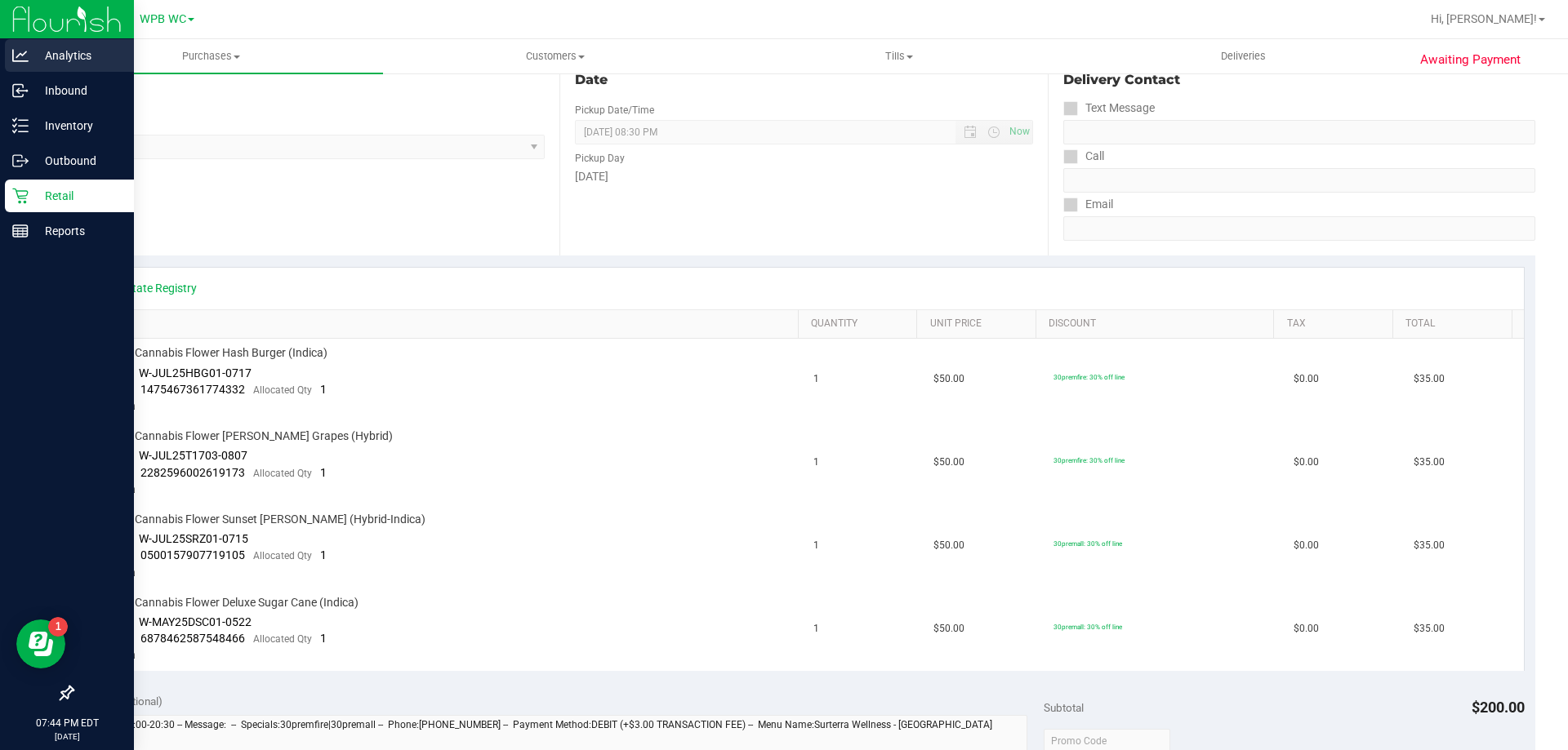
scroll to position [163, 0]
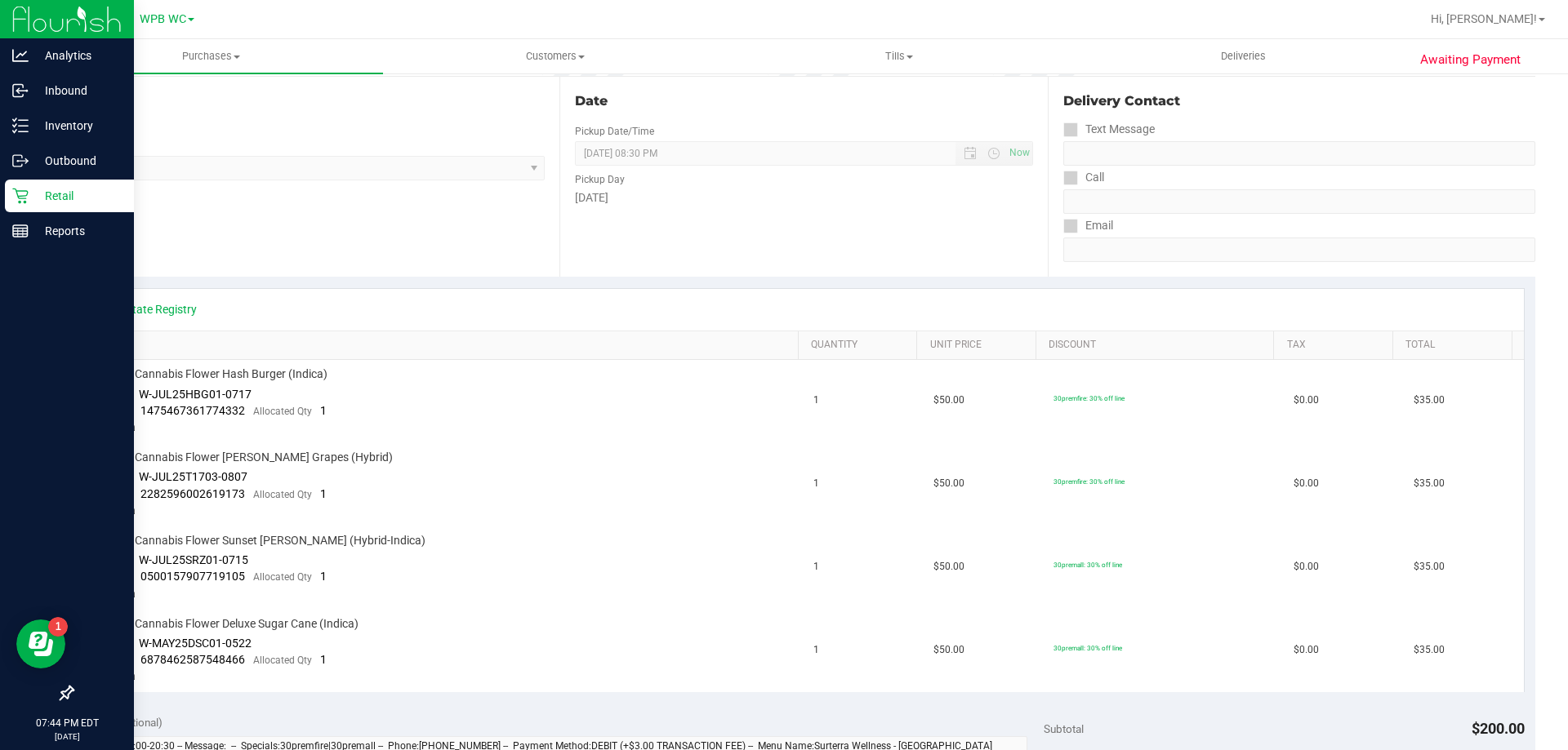
click at [57, 202] on p "Retail" at bounding box center [78, 196] width 98 height 20
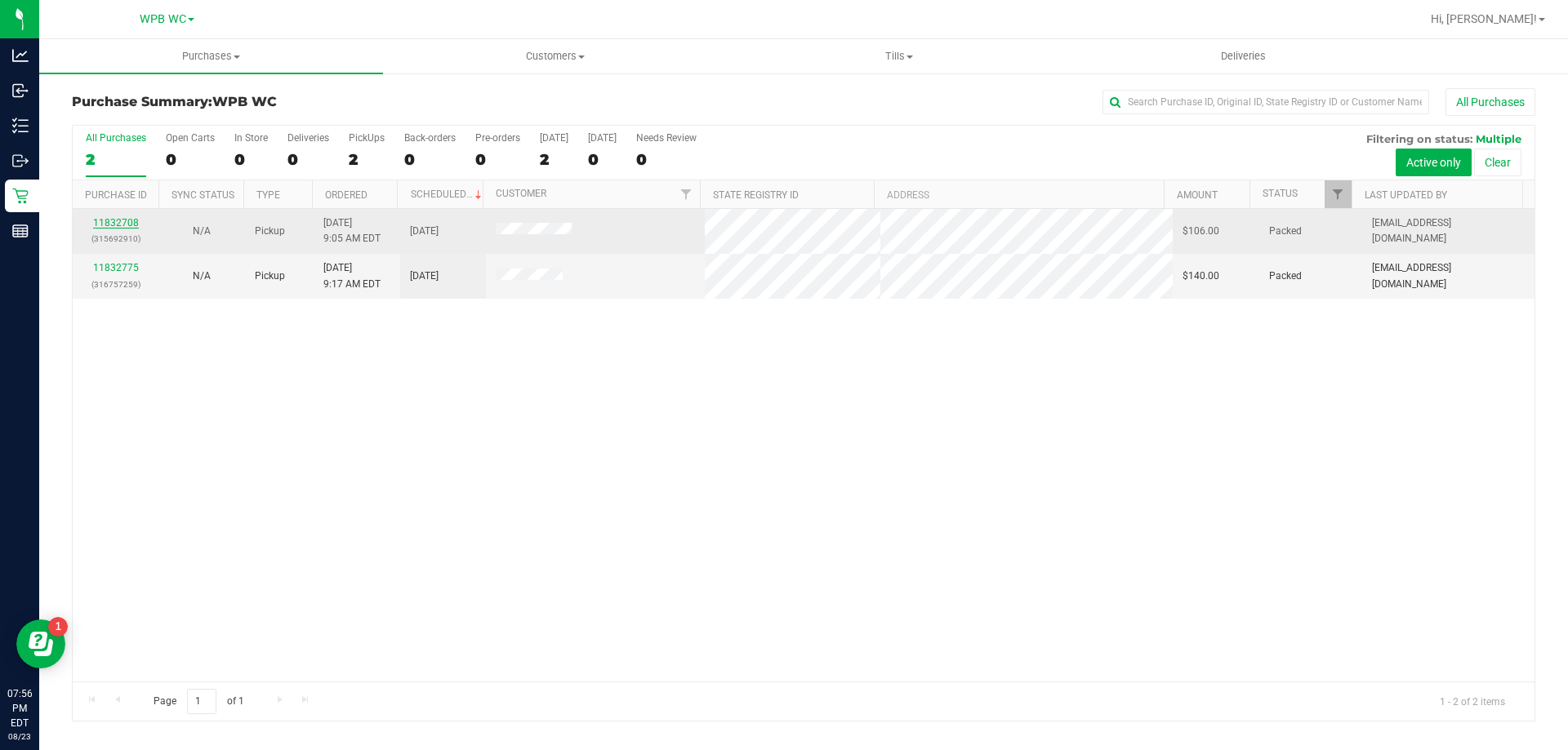
click at [134, 218] on link "11832708" at bounding box center [115, 223] width 46 height 12
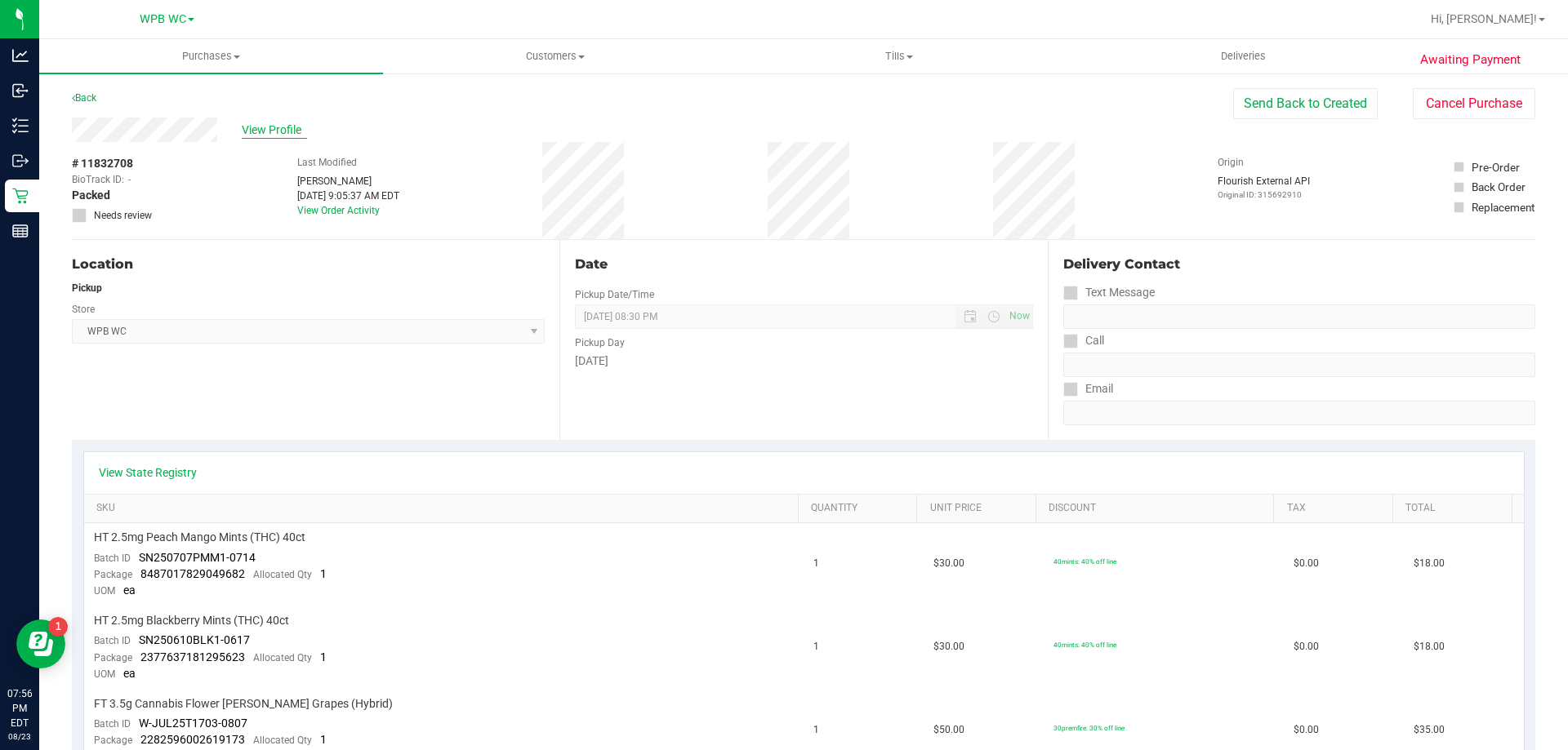
click at [267, 124] on span "View Profile" at bounding box center [274, 130] width 65 height 17
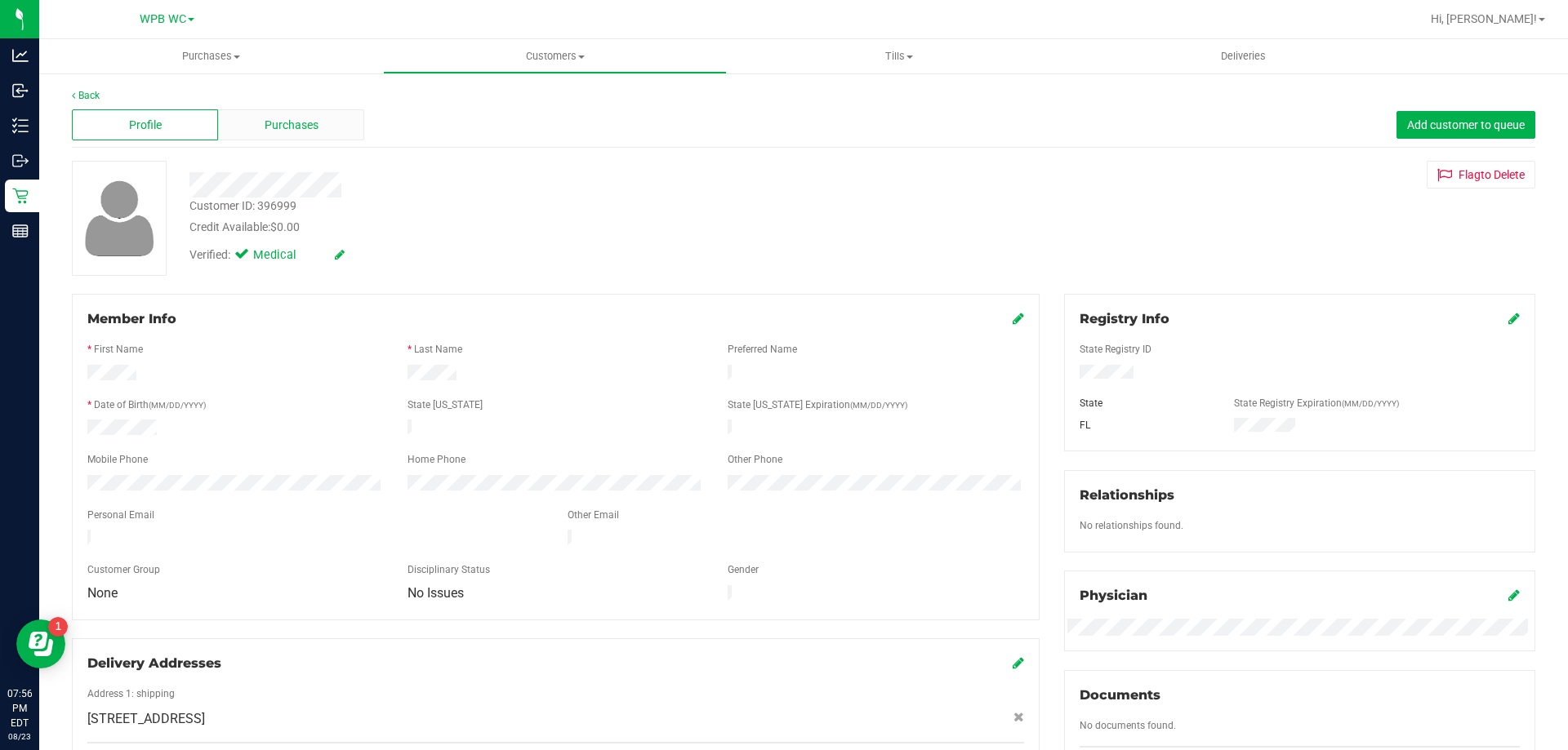
click at [319, 135] on div "Purchases" at bounding box center [291, 124] width 147 height 31
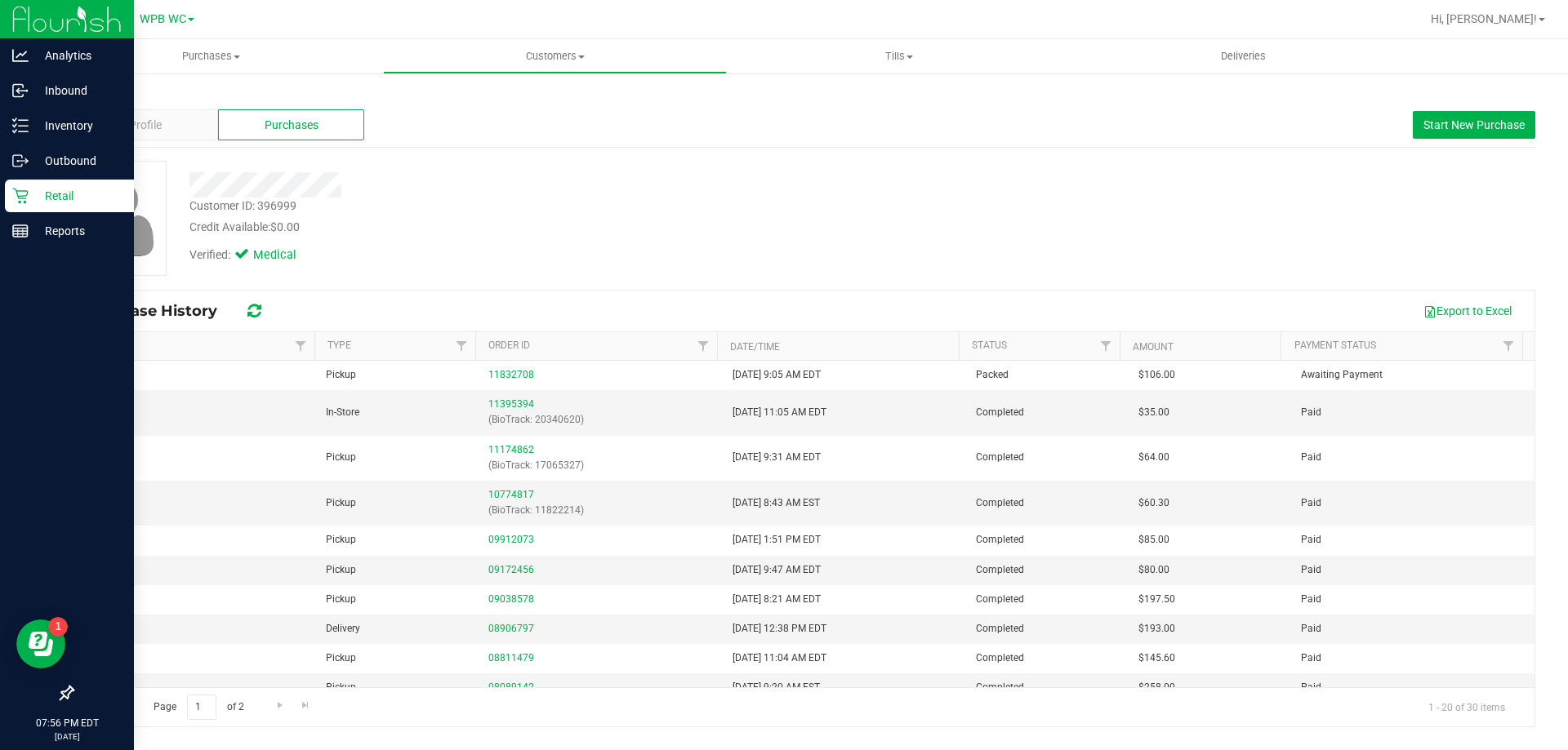
click at [55, 200] on p "Retail" at bounding box center [78, 196] width 98 height 20
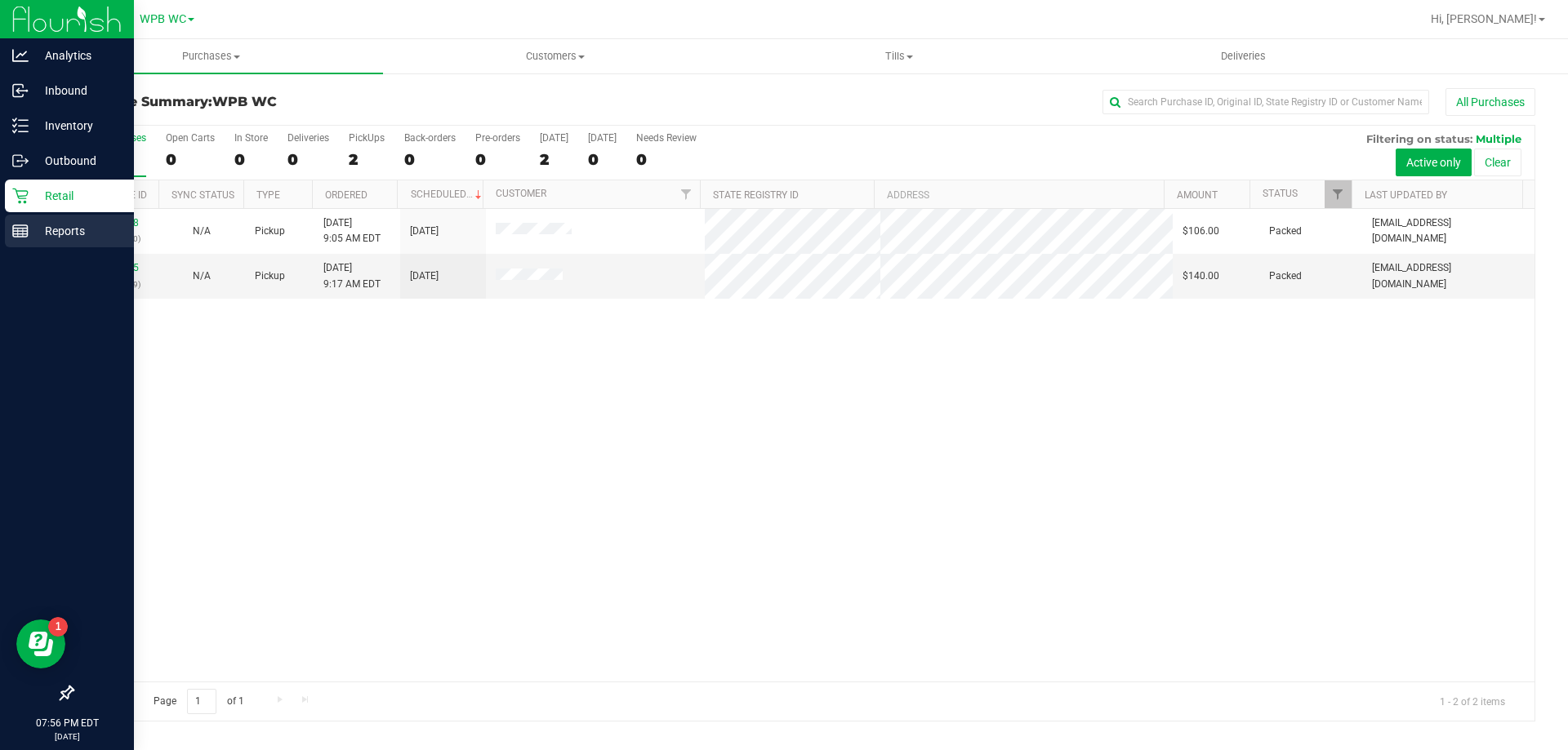
click at [89, 230] on p "Reports" at bounding box center [78, 231] width 98 height 20
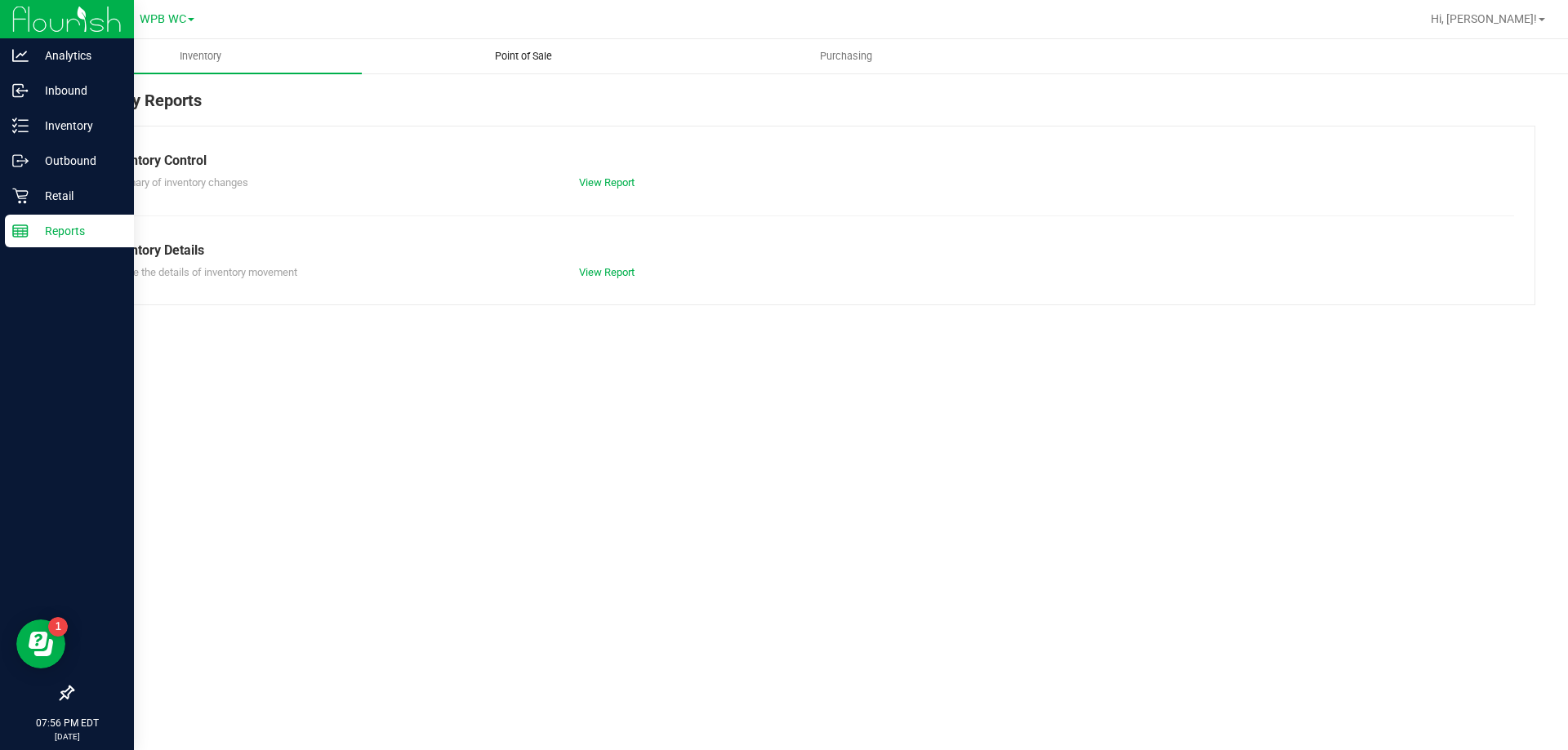
click at [545, 66] on uib-tab-heading "Point of Sale" at bounding box center [523, 55] width 321 height 32
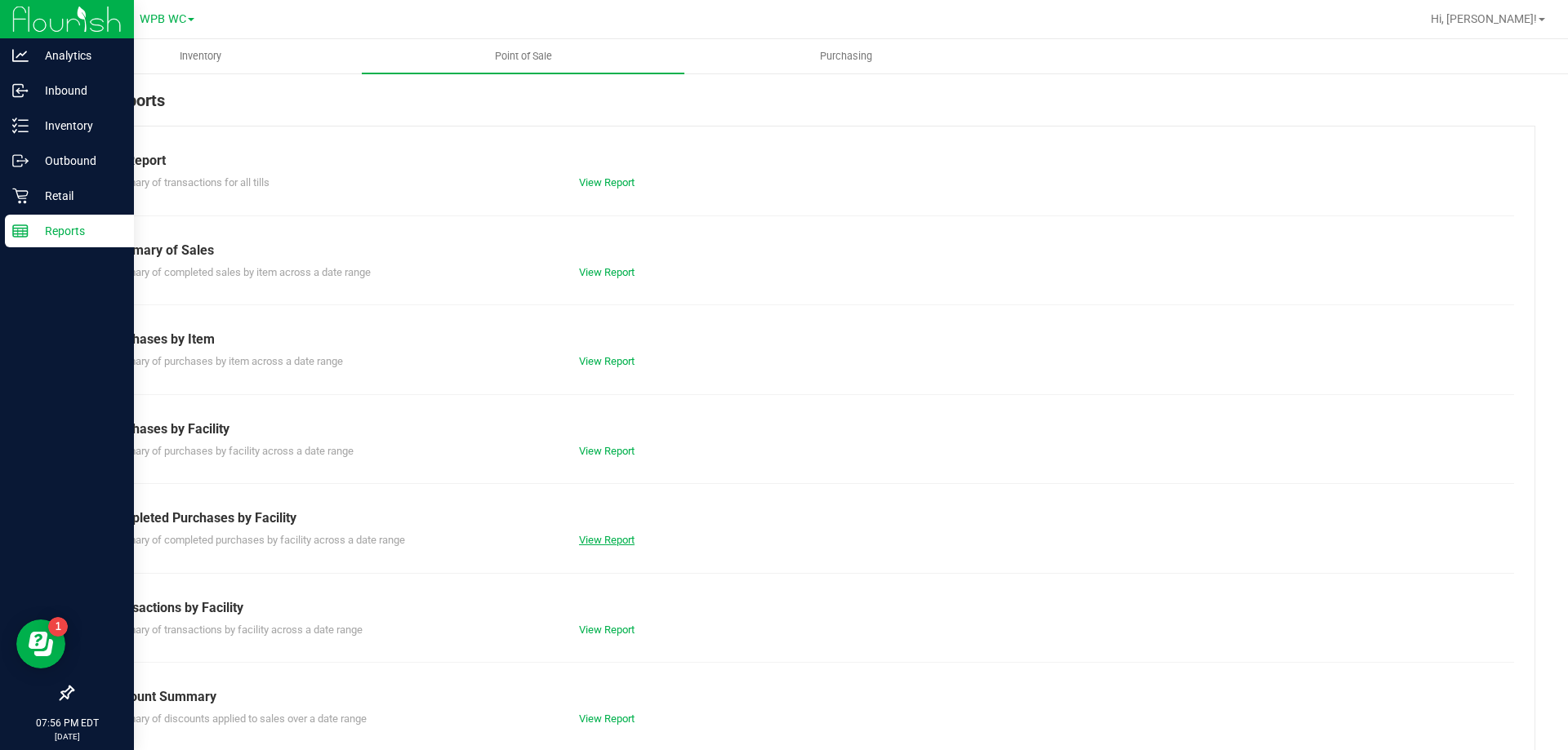
click at [589, 546] on link "View Report" at bounding box center [606, 540] width 55 height 12
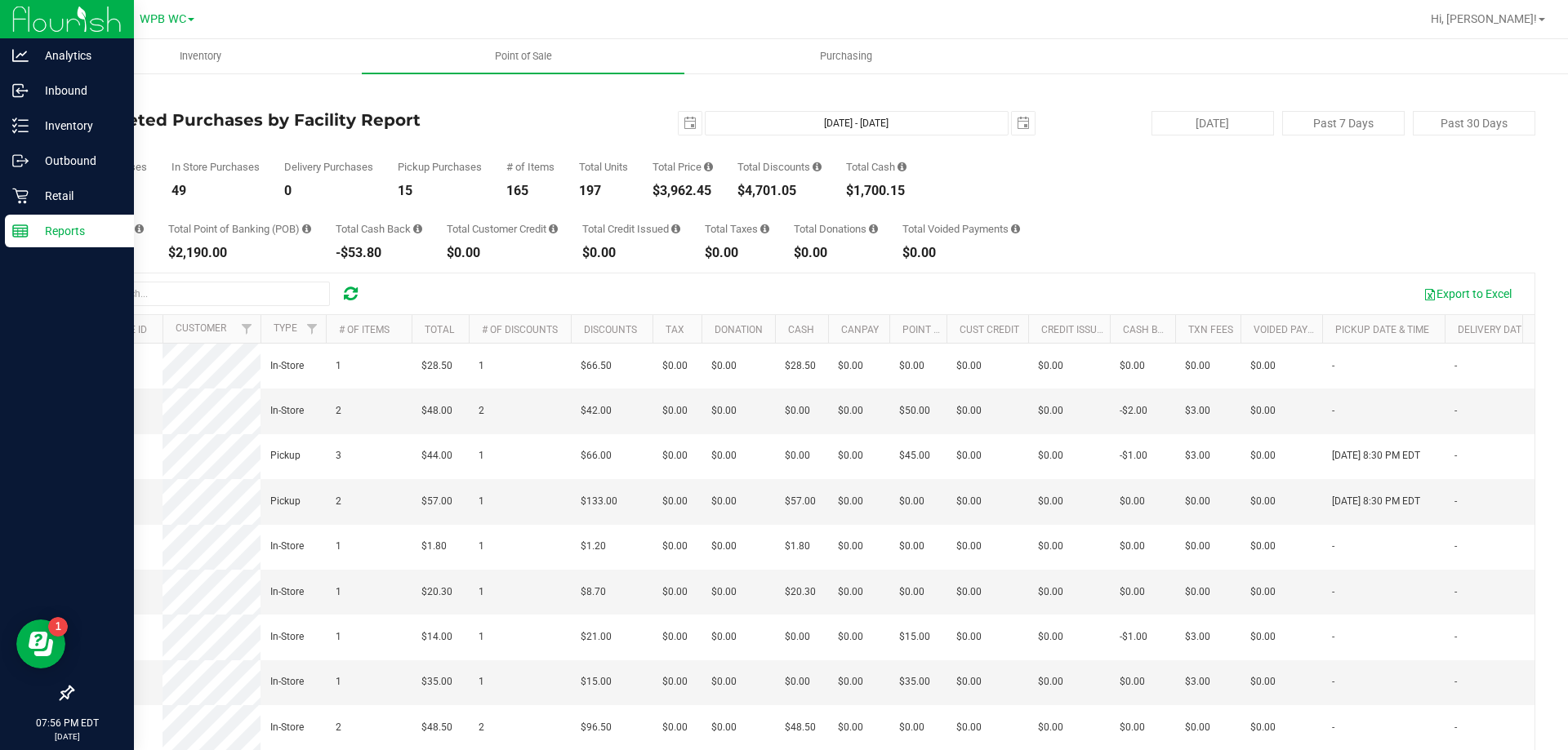
drag, startPoint x: 720, startPoint y: 193, endPoint x: 665, endPoint y: 193, distance: 55.0
click at [665, 193] on div "Total Purchases 64 In Store Purchases 49 Delivery Purchases 0 Pickup Purchases …" at bounding box center [803, 166] width 1464 height 62
copy div "3,962.45"
